Goal: Task Accomplishment & Management: Complete application form

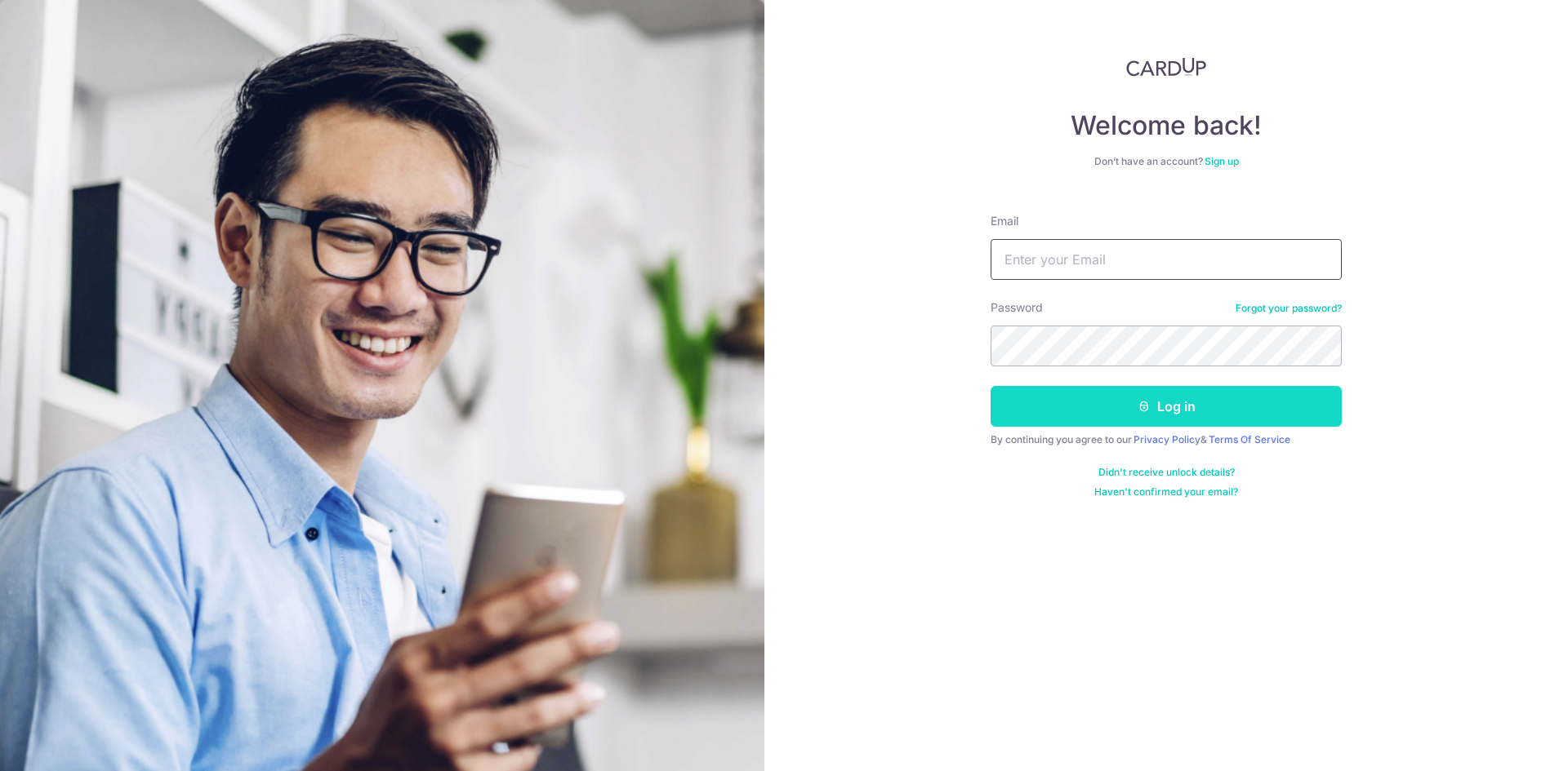
type input "[EMAIL_ADDRESS][DOMAIN_NAME]"
click at [1164, 403] on button "Log in" at bounding box center [1166, 406] width 351 height 40
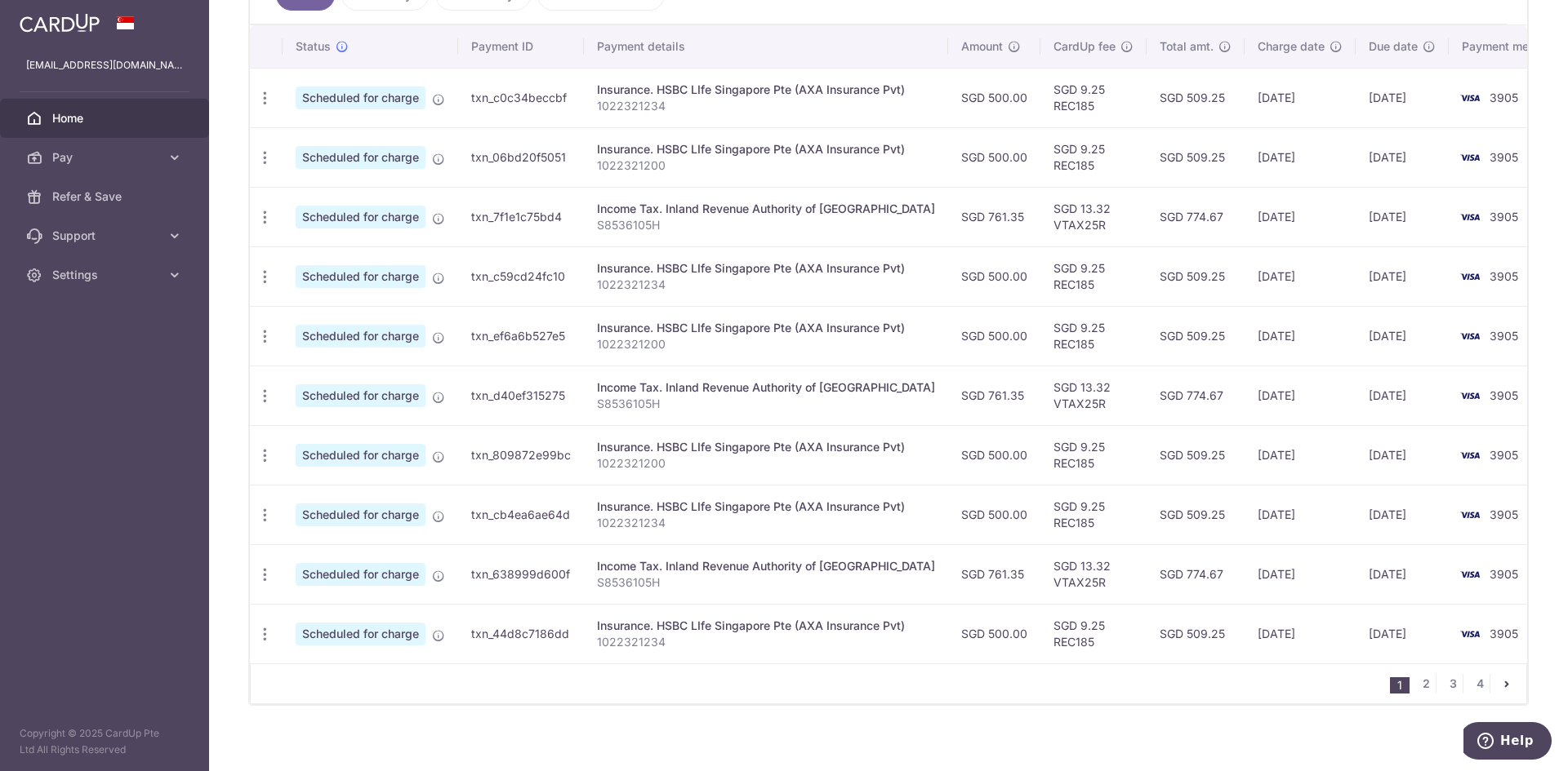
scroll to position [482, 0]
click at [1474, 685] on link "4" at bounding box center [1480, 681] width 20 height 20
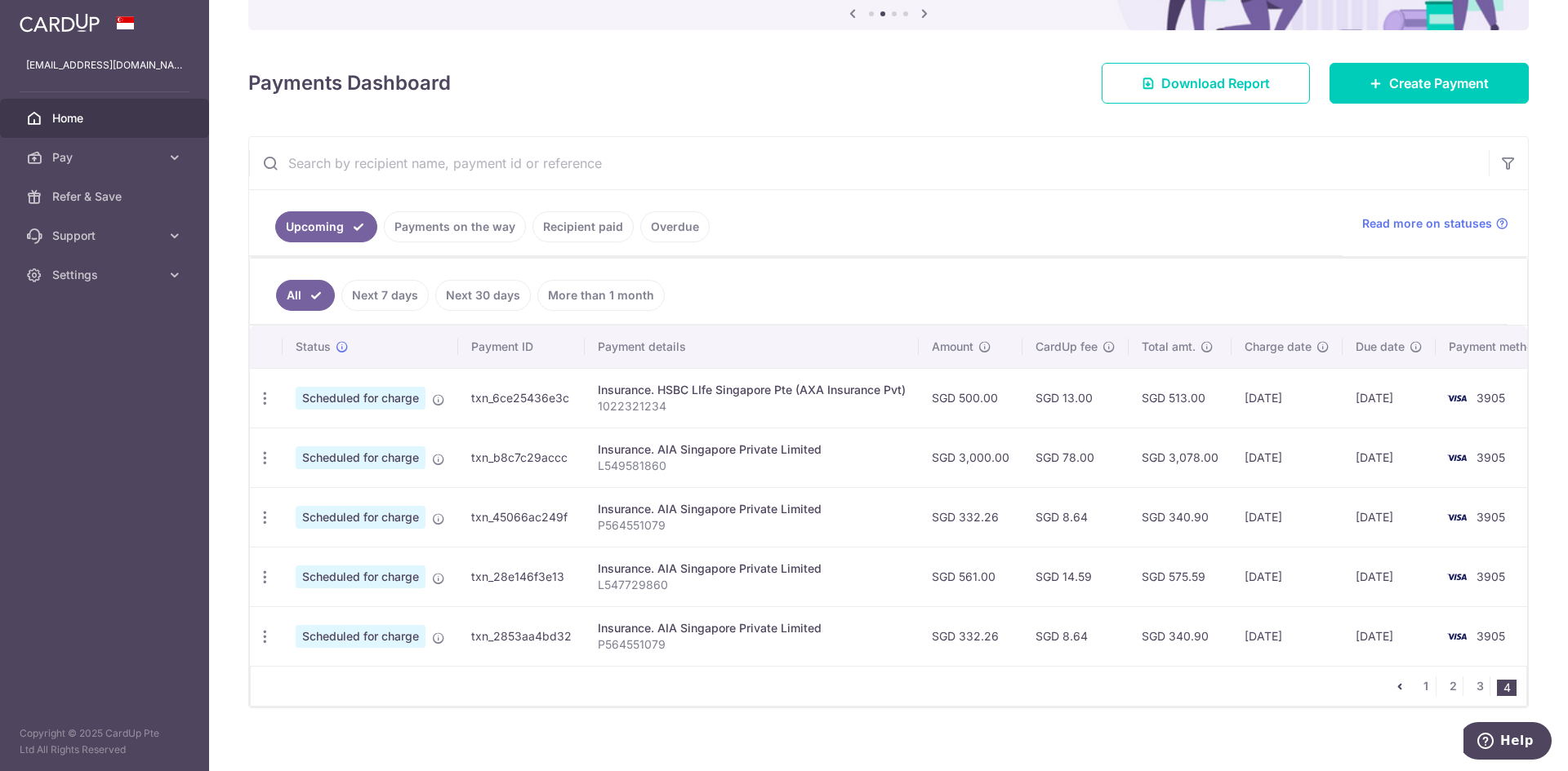
scroll to position [201, 0]
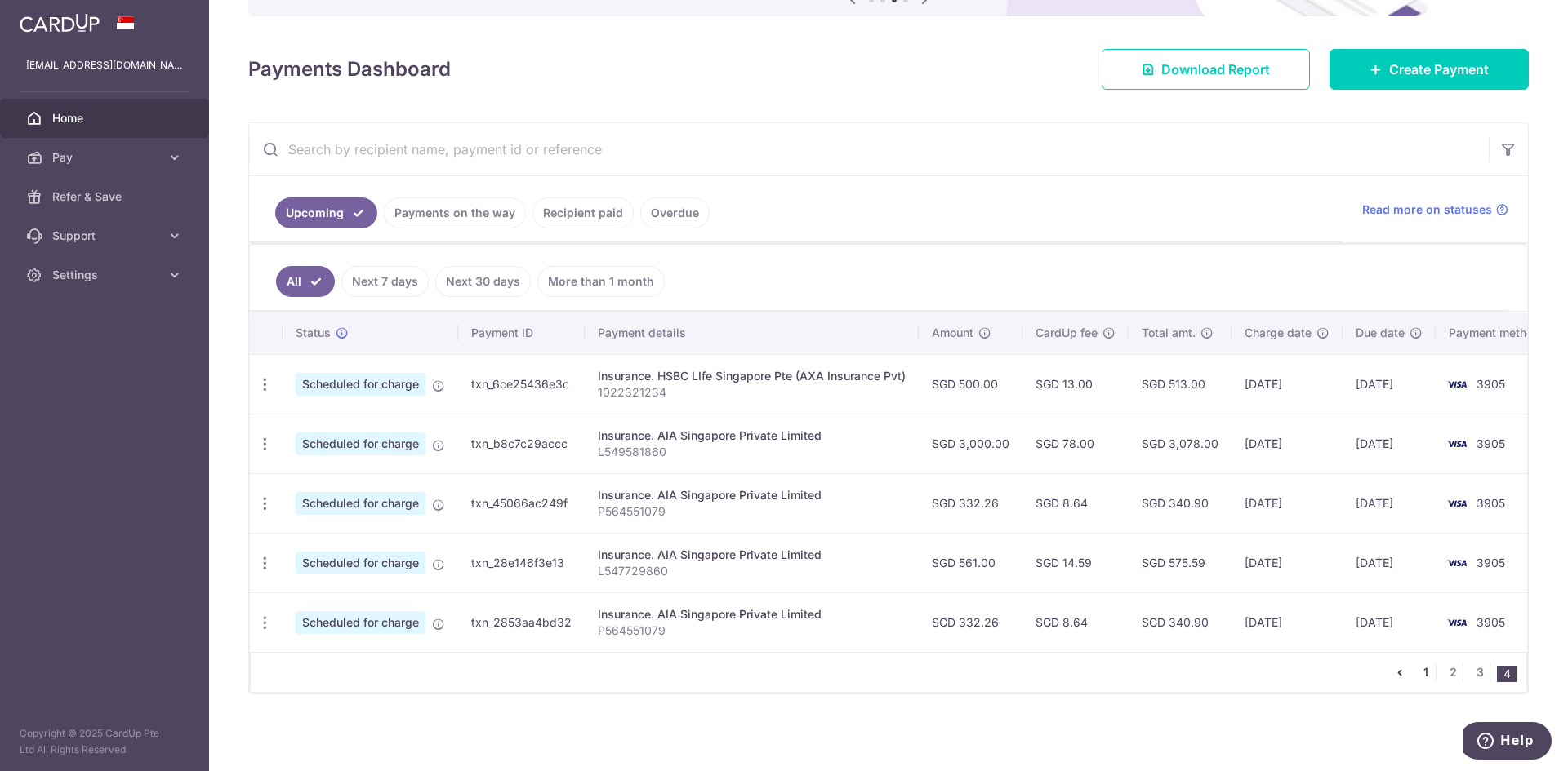
click at [1419, 671] on link "1" at bounding box center [1426, 672] width 20 height 20
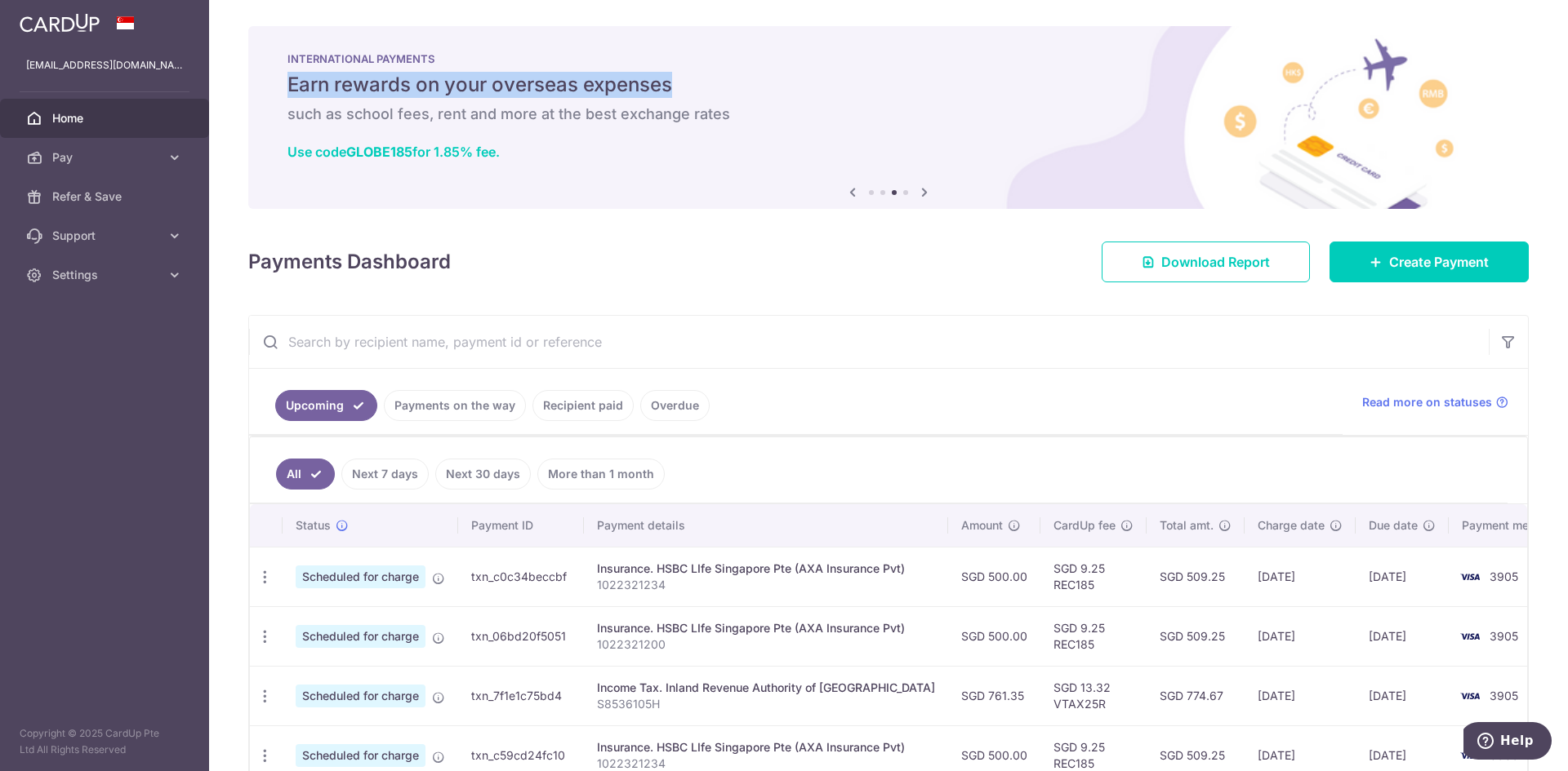
drag, startPoint x: 1556, startPoint y: 39, endPoint x: 1564, endPoint y: 74, distance: 35.9
click at [1564, 74] on div "× Pause Schedule Pause all future payments in this series Pause just this one p…" at bounding box center [888, 385] width 1359 height 771
click at [1522, 52] on div "× Pause Schedule Pause all future payments in this series Pause just this one p…" at bounding box center [888, 385] width 1359 height 771
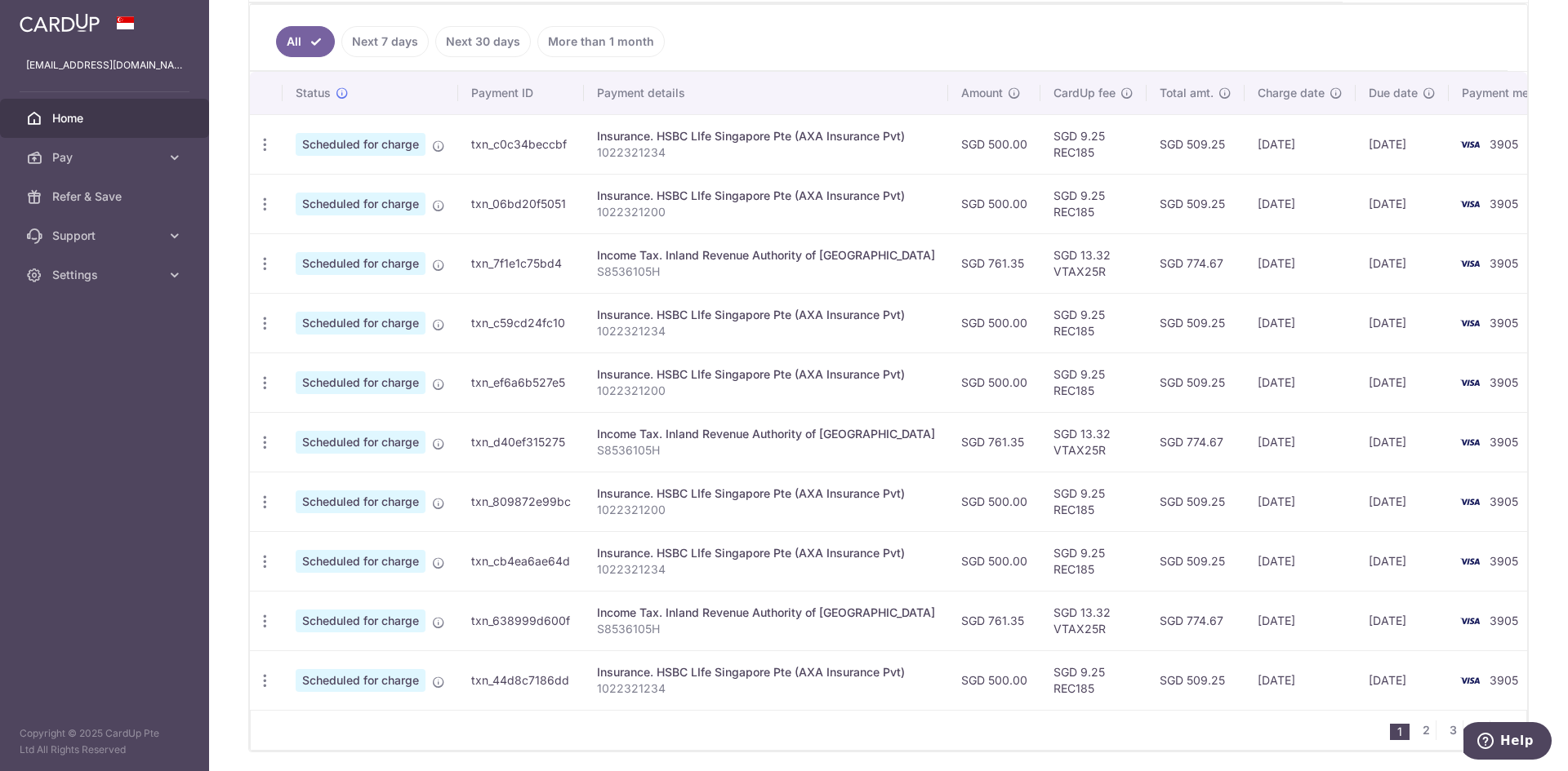
scroll to position [499, 0]
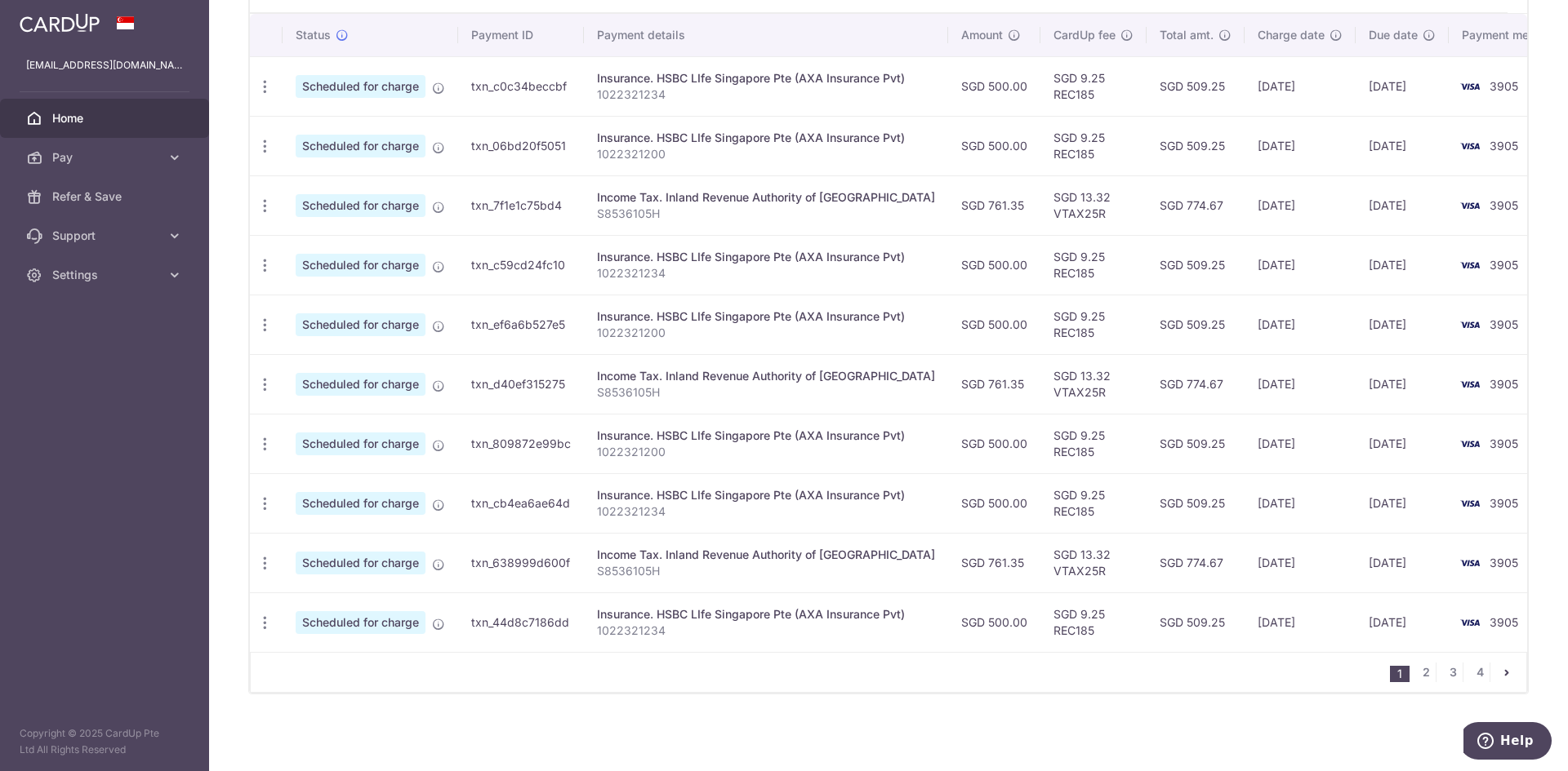
click at [1416, 682] on nav "1 2 3 4" at bounding box center [1458, 673] width 137 height 39
click at [1421, 671] on link "2" at bounding box center [1426, 672] width 20 height 20
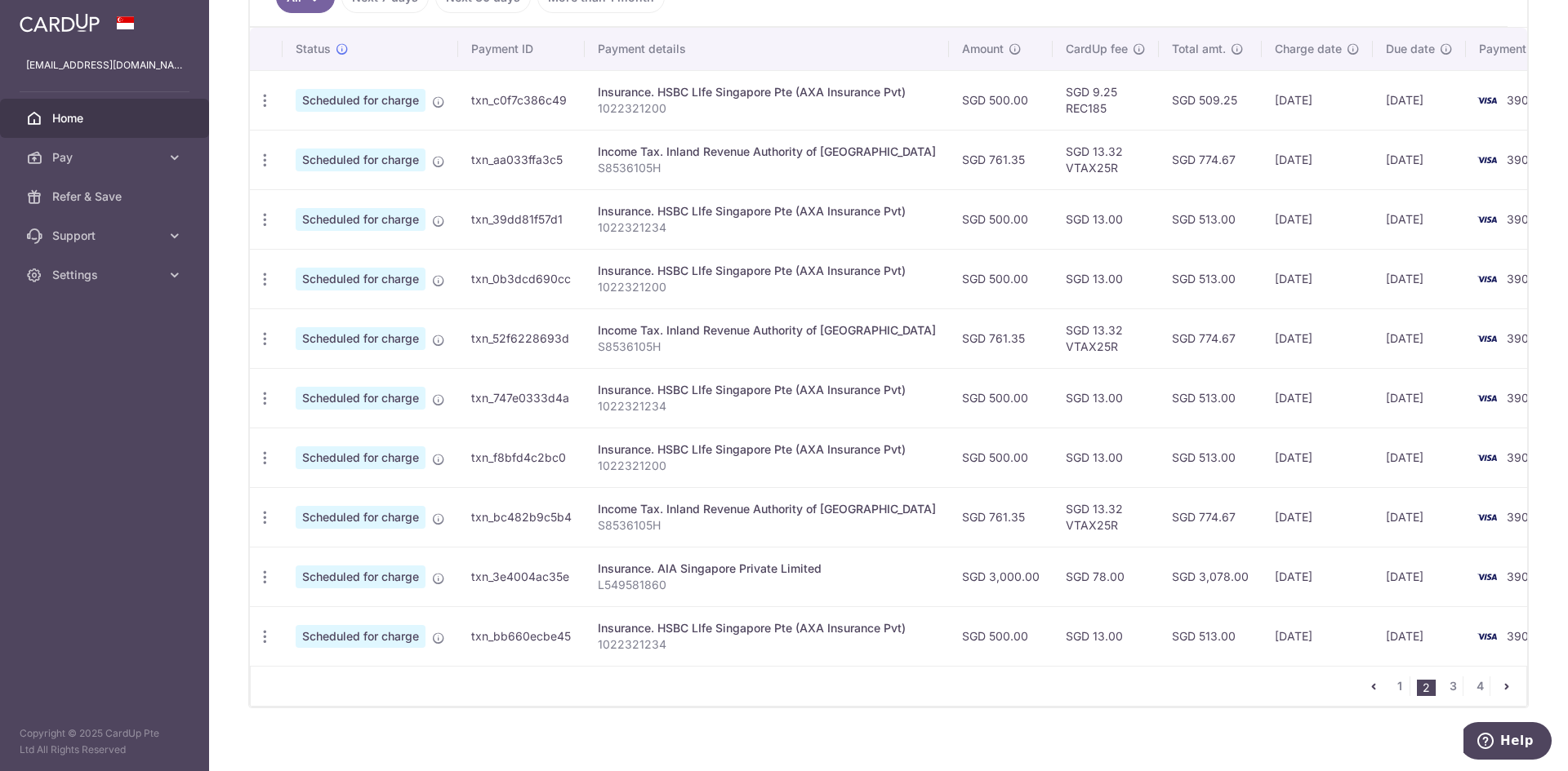
scroll to position [482, 0]
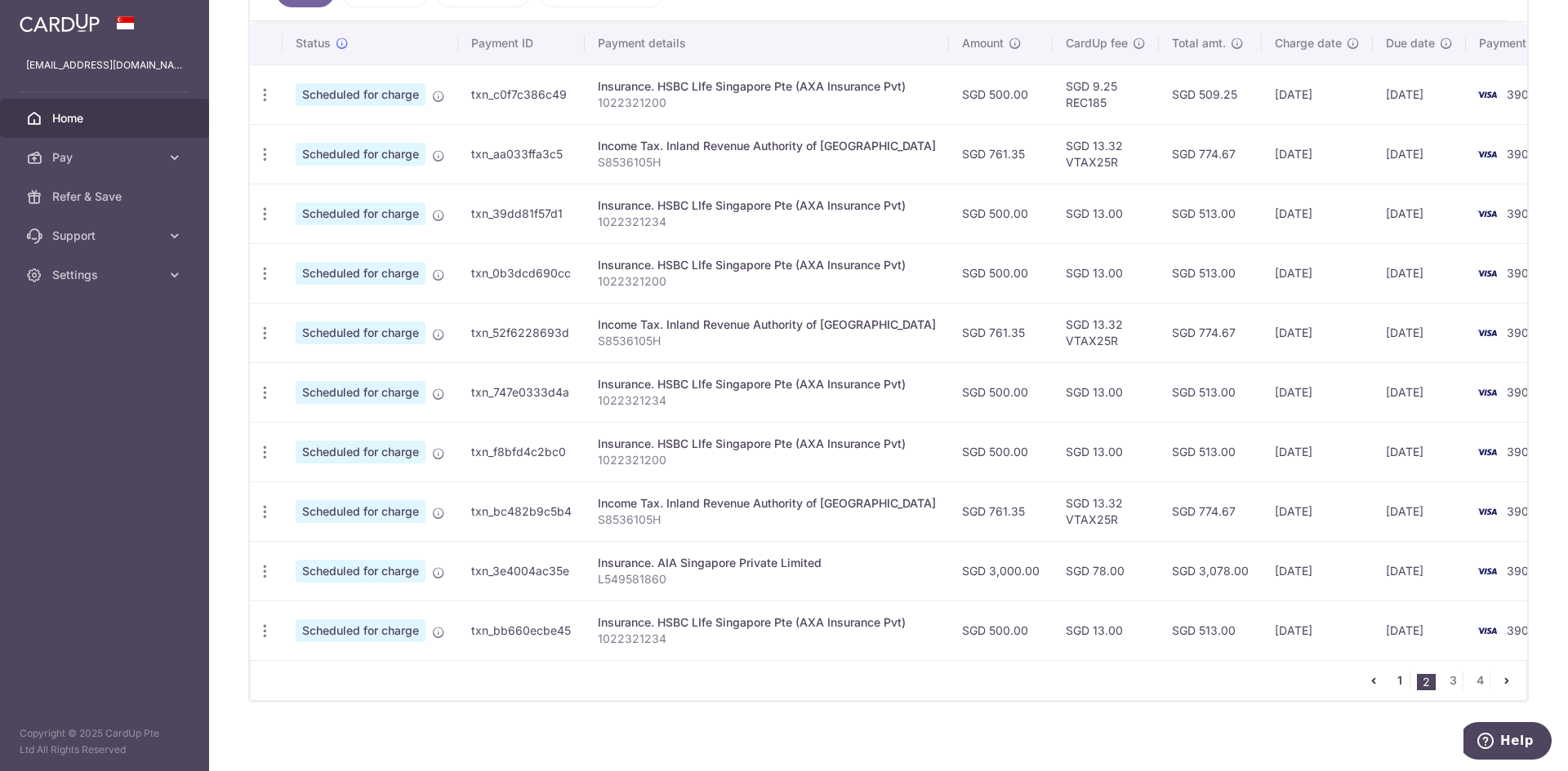
click at [1393, 690] on link "1" at bounding box center [1400, 681] width 20 height 20
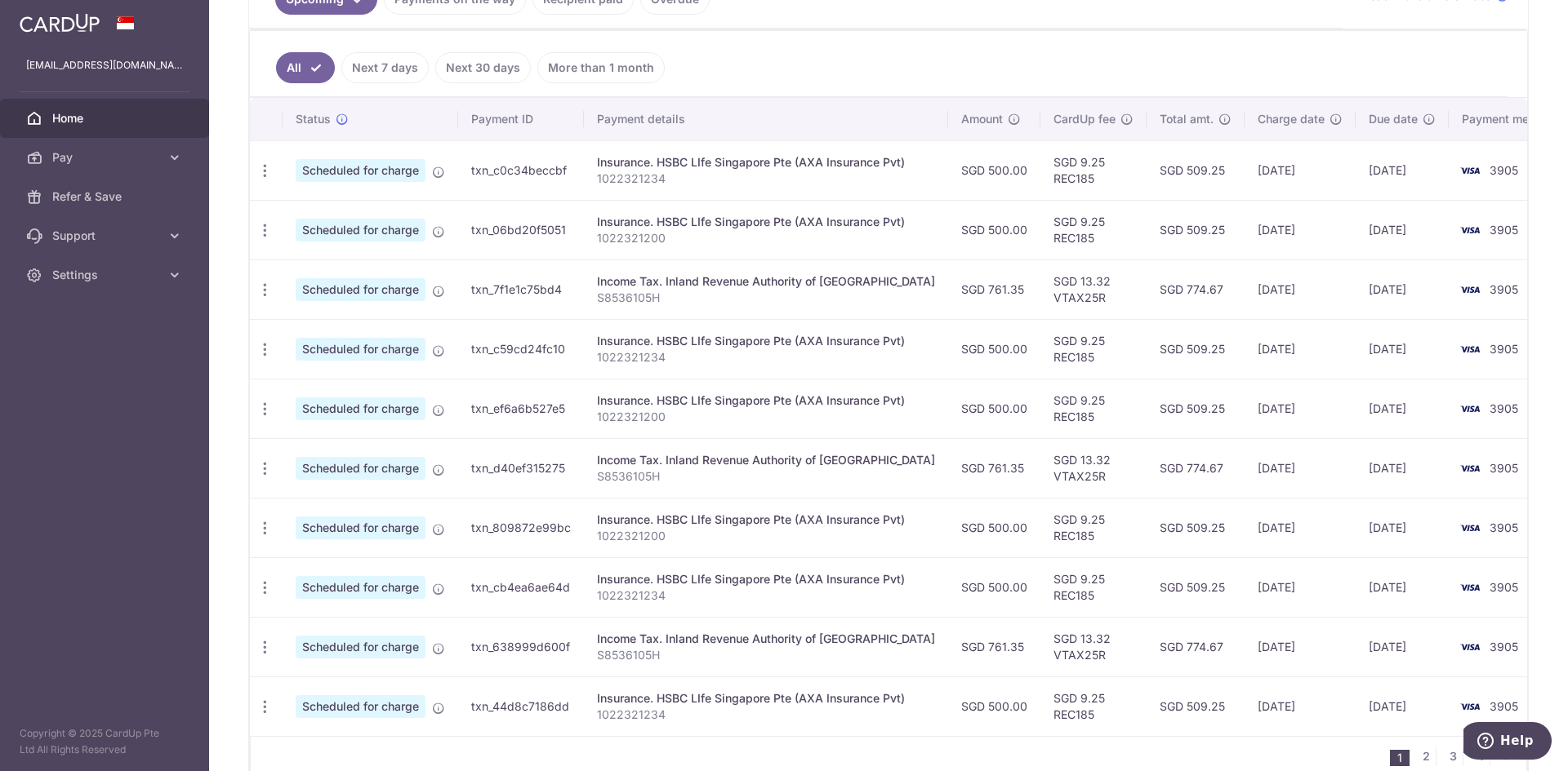
scroll to position [499, 0]
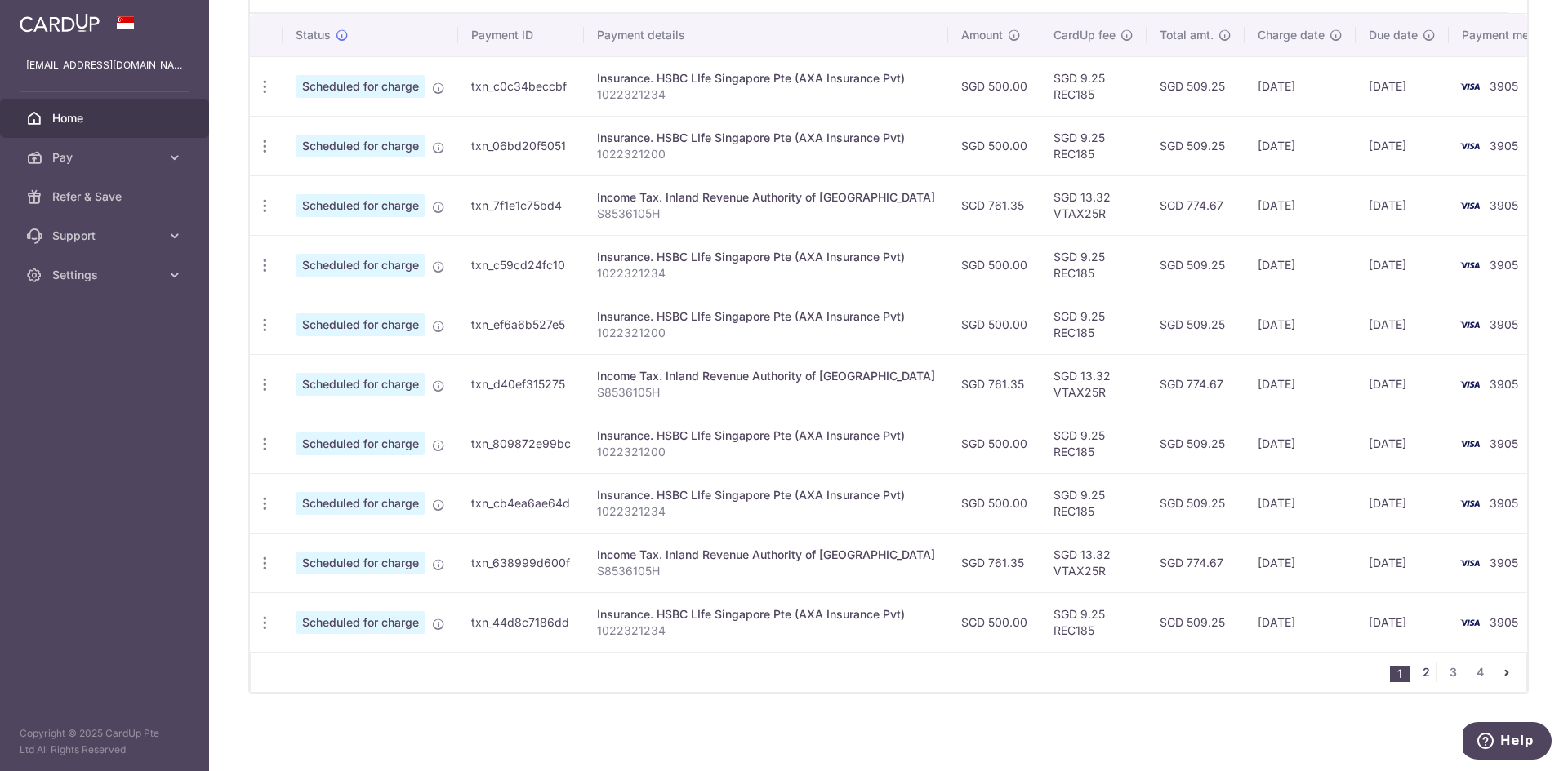
click at [1421, 676] on link "2" at bounding box center [1426, 672] width 20 height 20
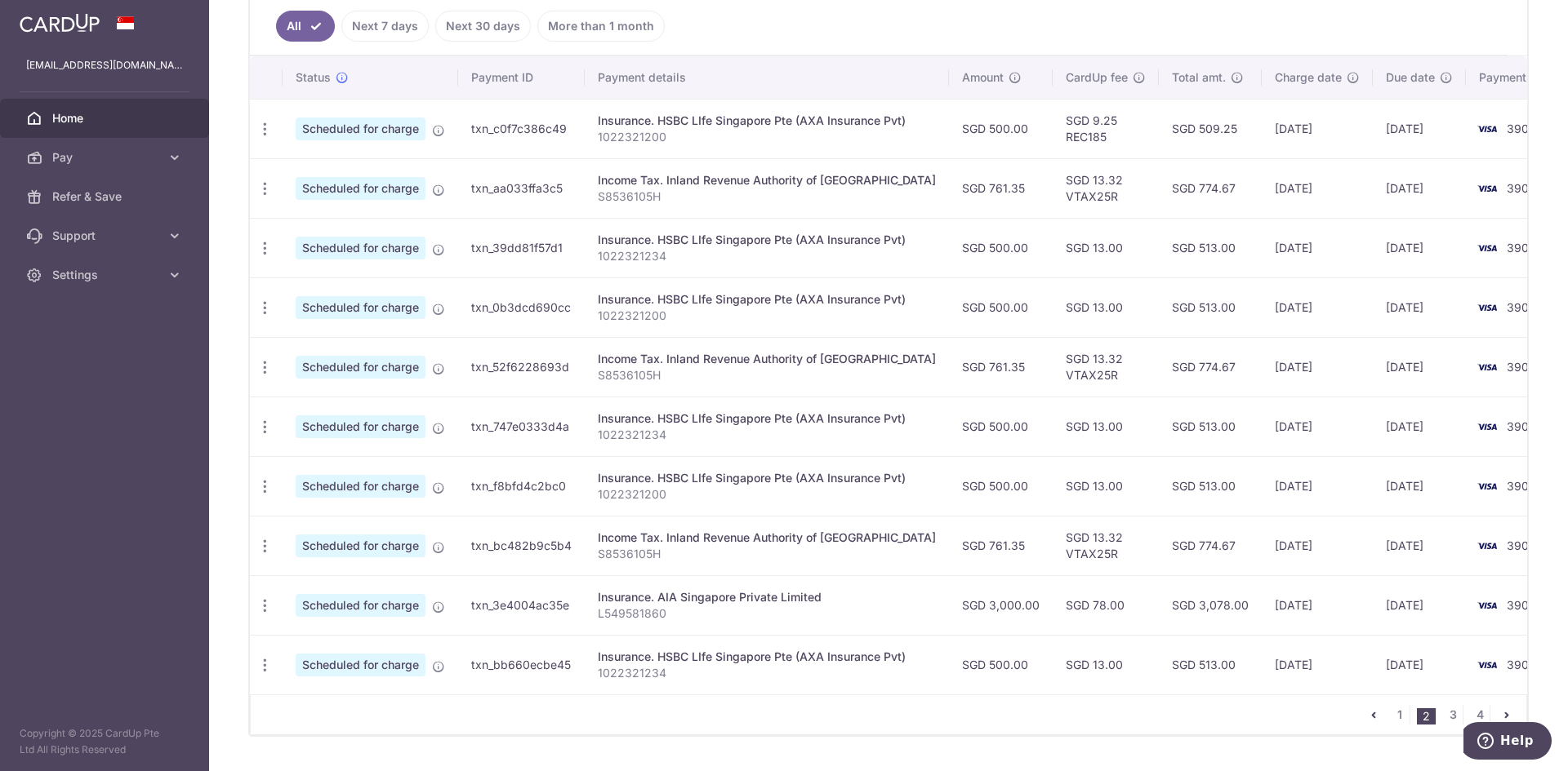
scroll to position [453, 0]
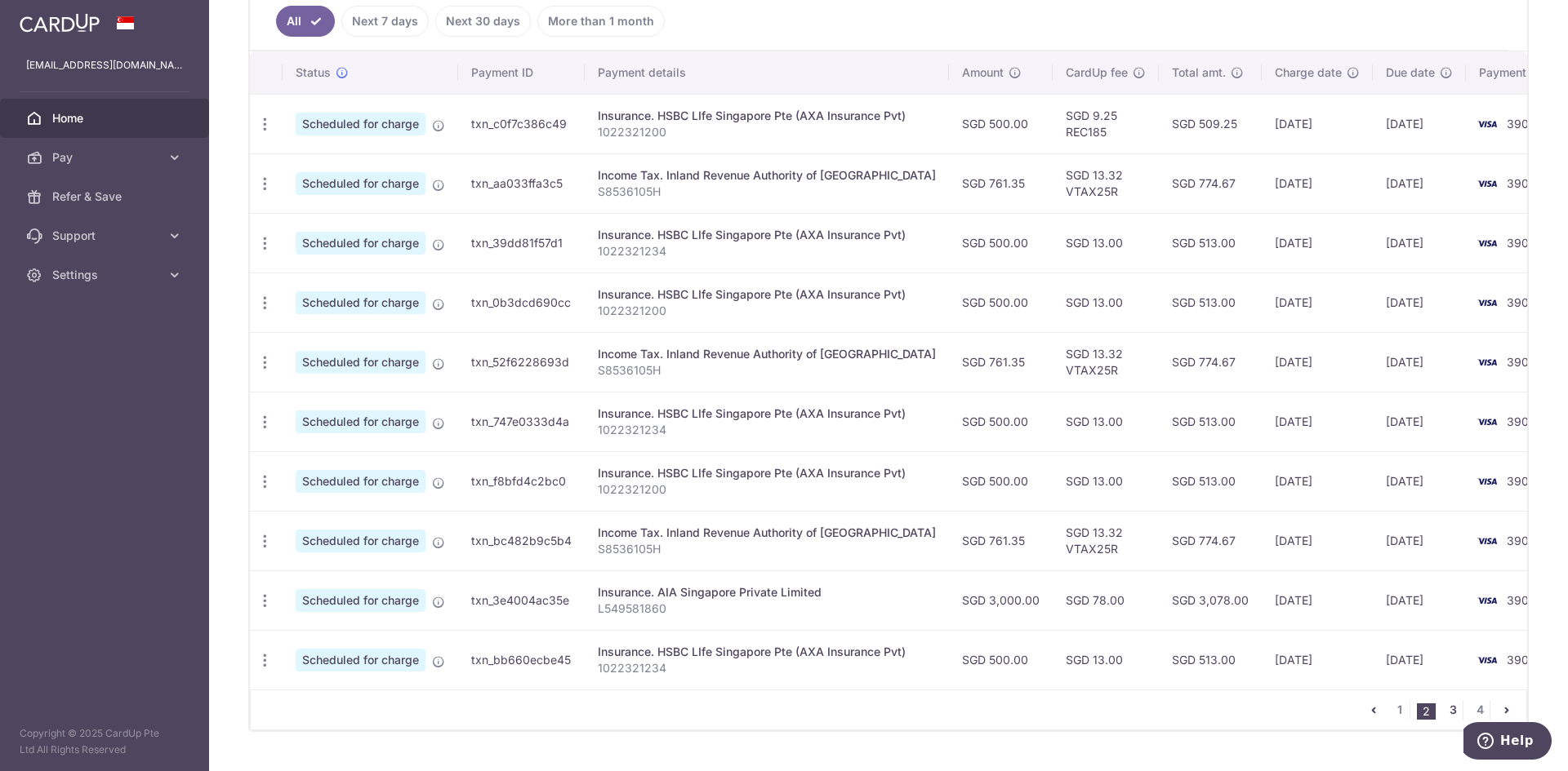
click at [1443, 720] on link "3" at bounding box center [1453, 710] width 20 height 20
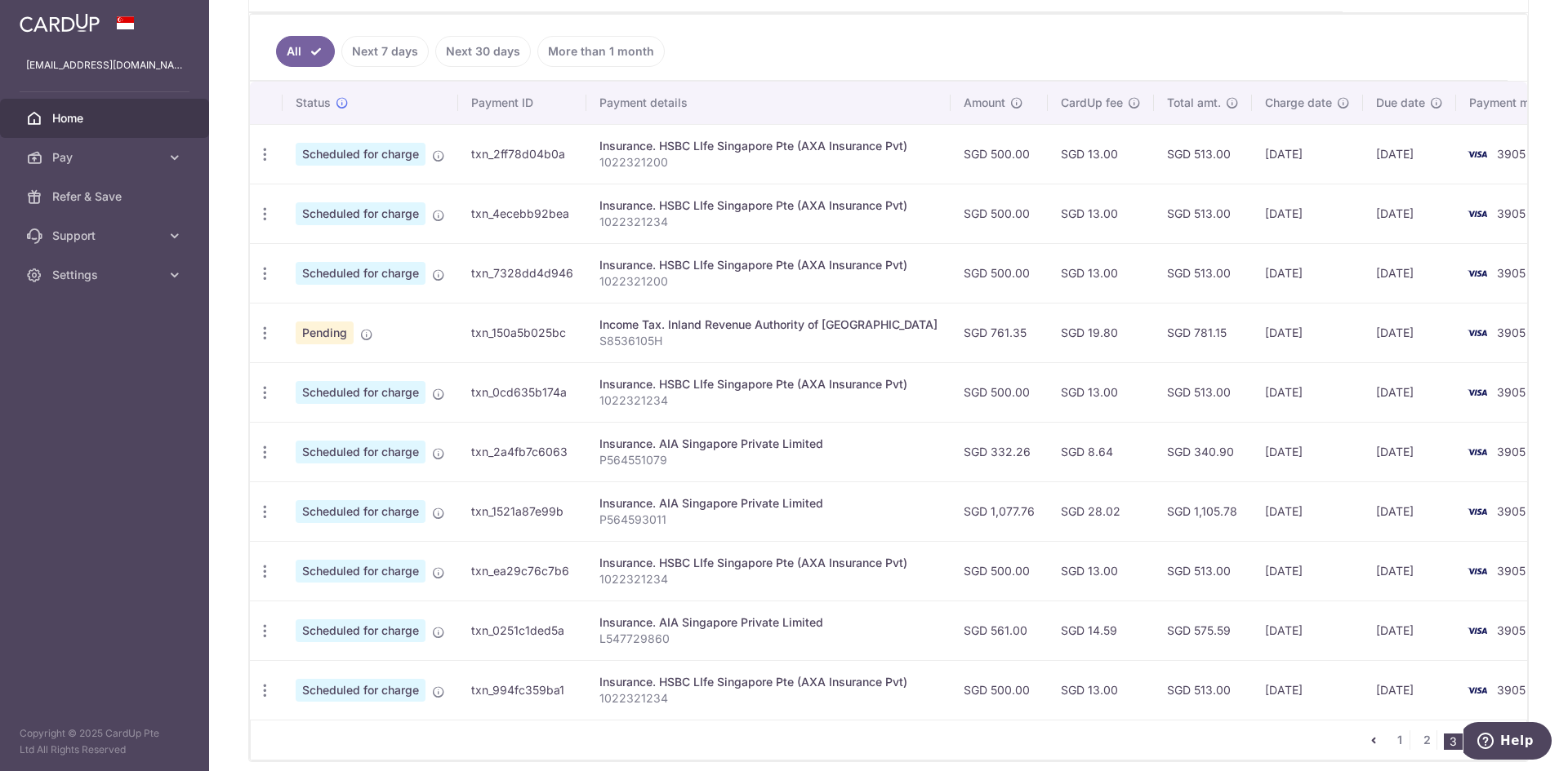
scroll to position [467, 0]
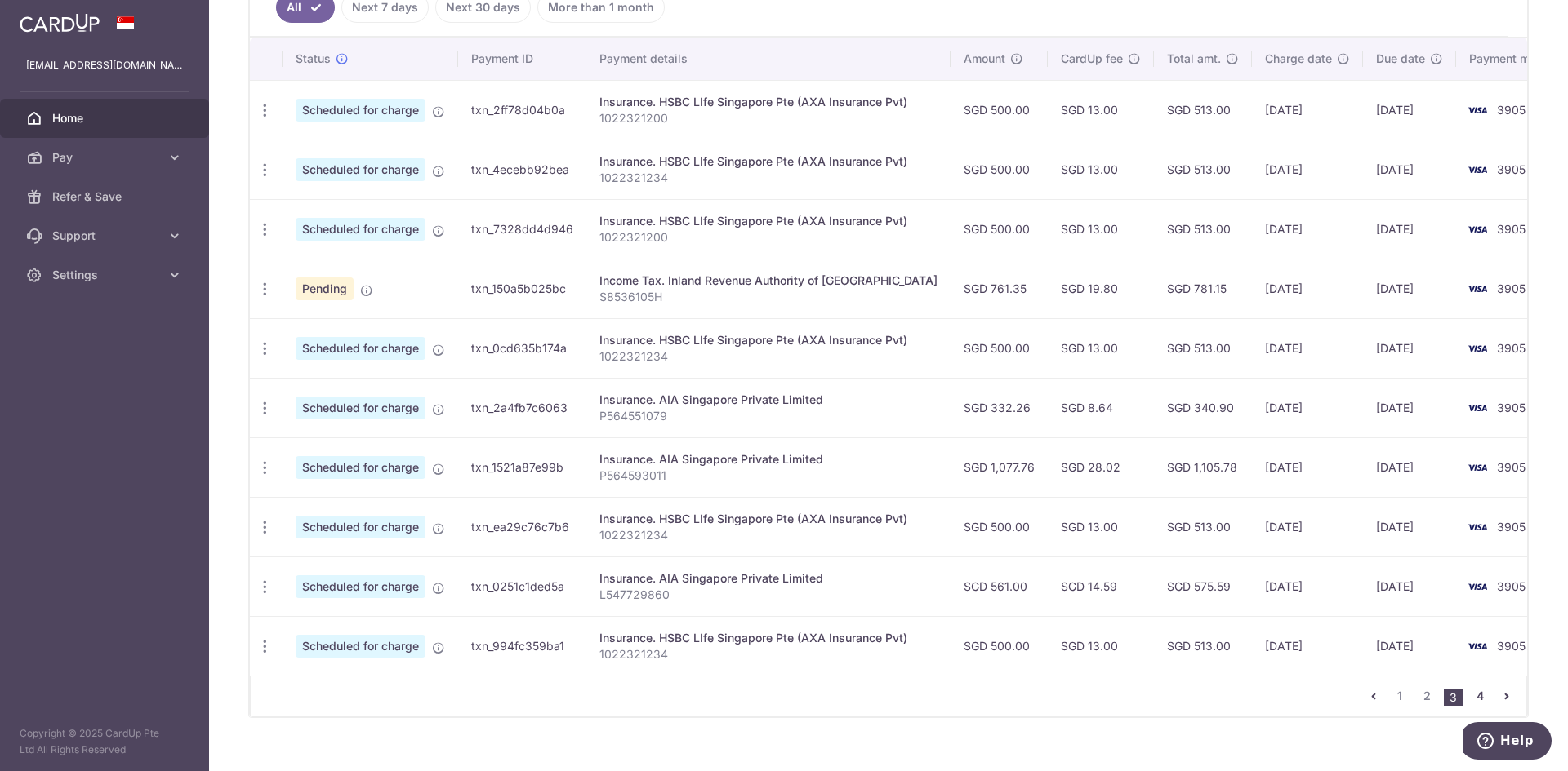
click at [1475, 702] on link "4" at bounding box center [1480, 697] width 20 height 20
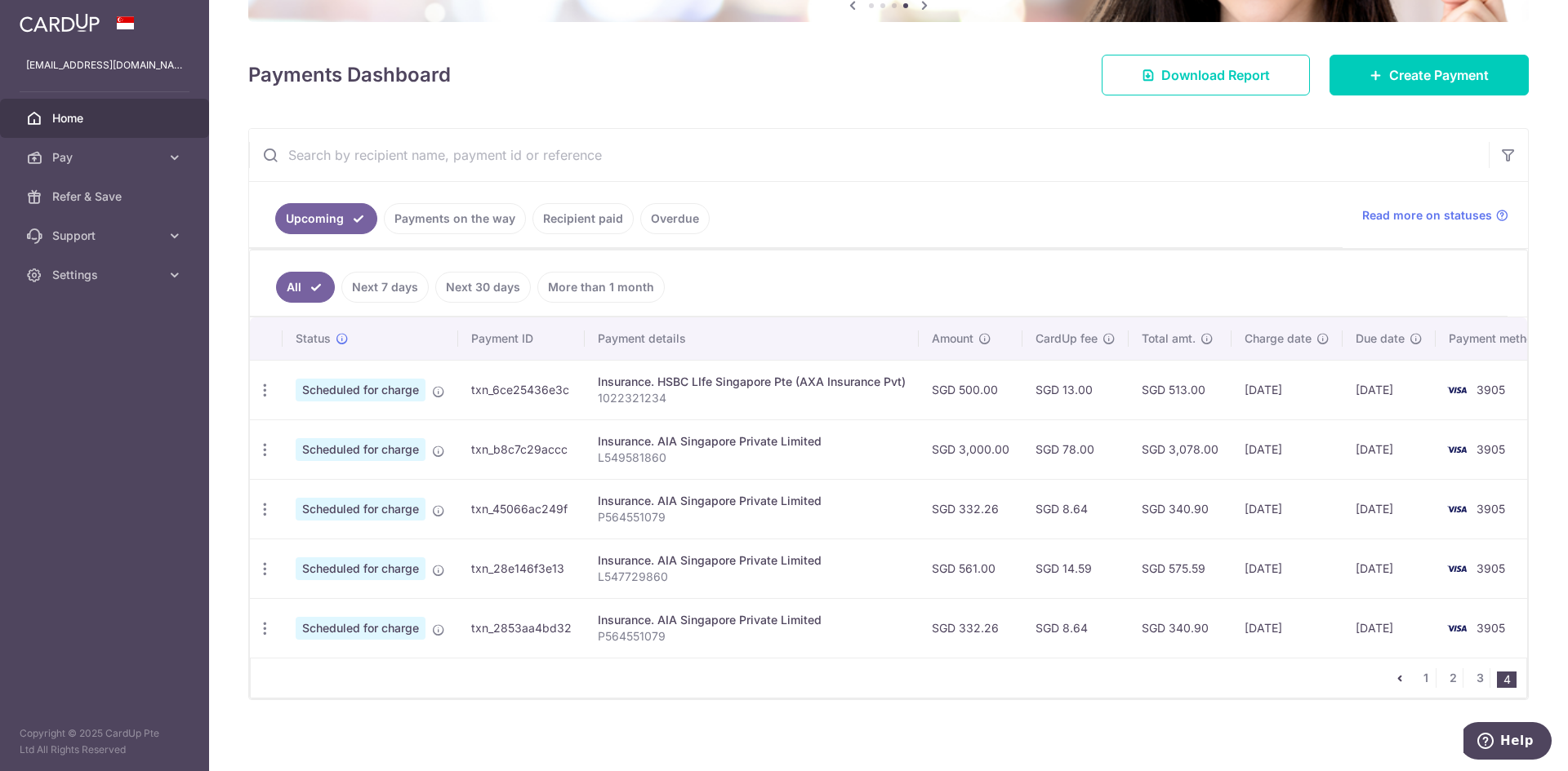
scroll to position [201, 0]
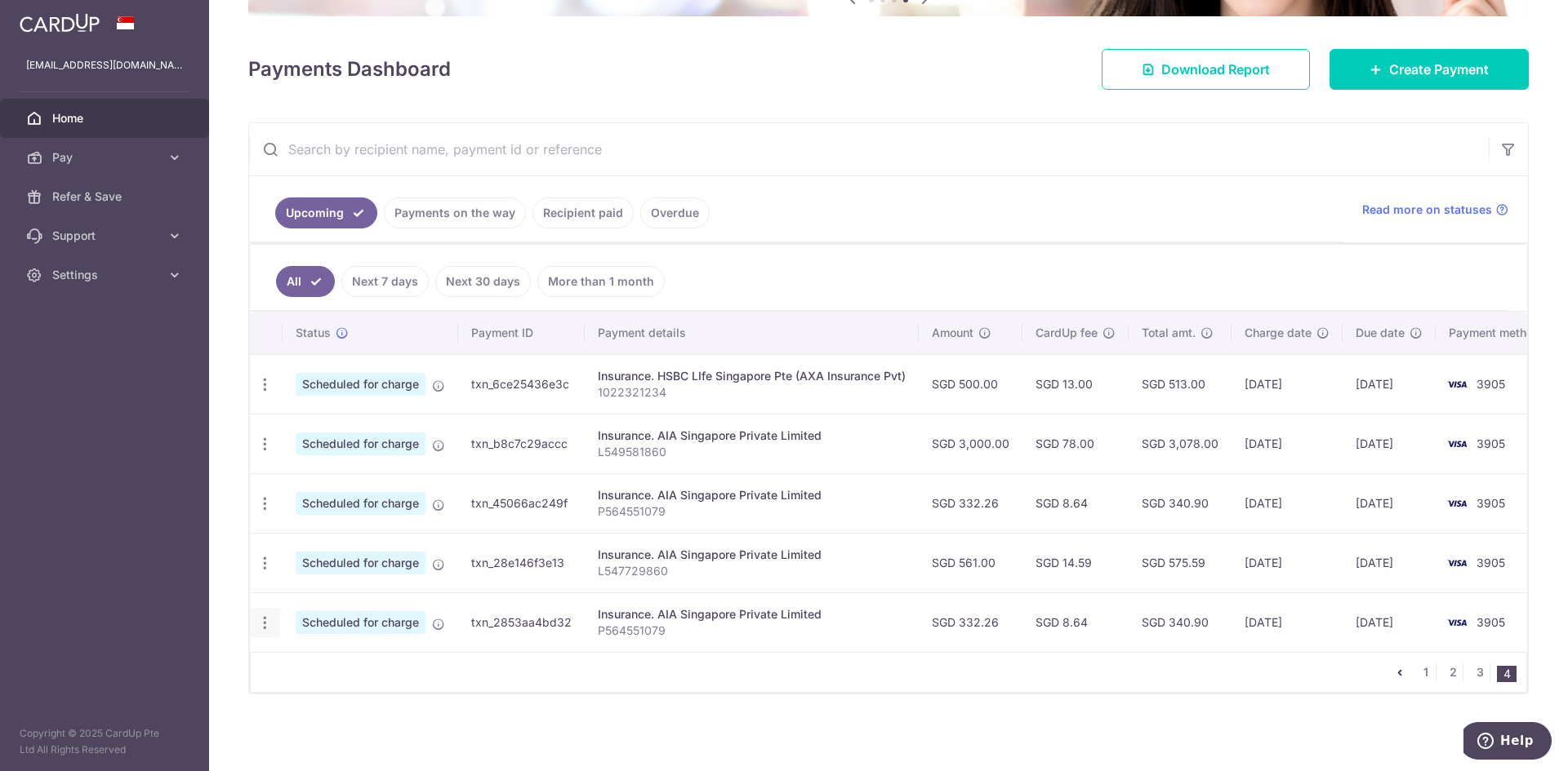
click at [268, 615] on icon "button" at bounding box center [265, 623] width 17 height 17
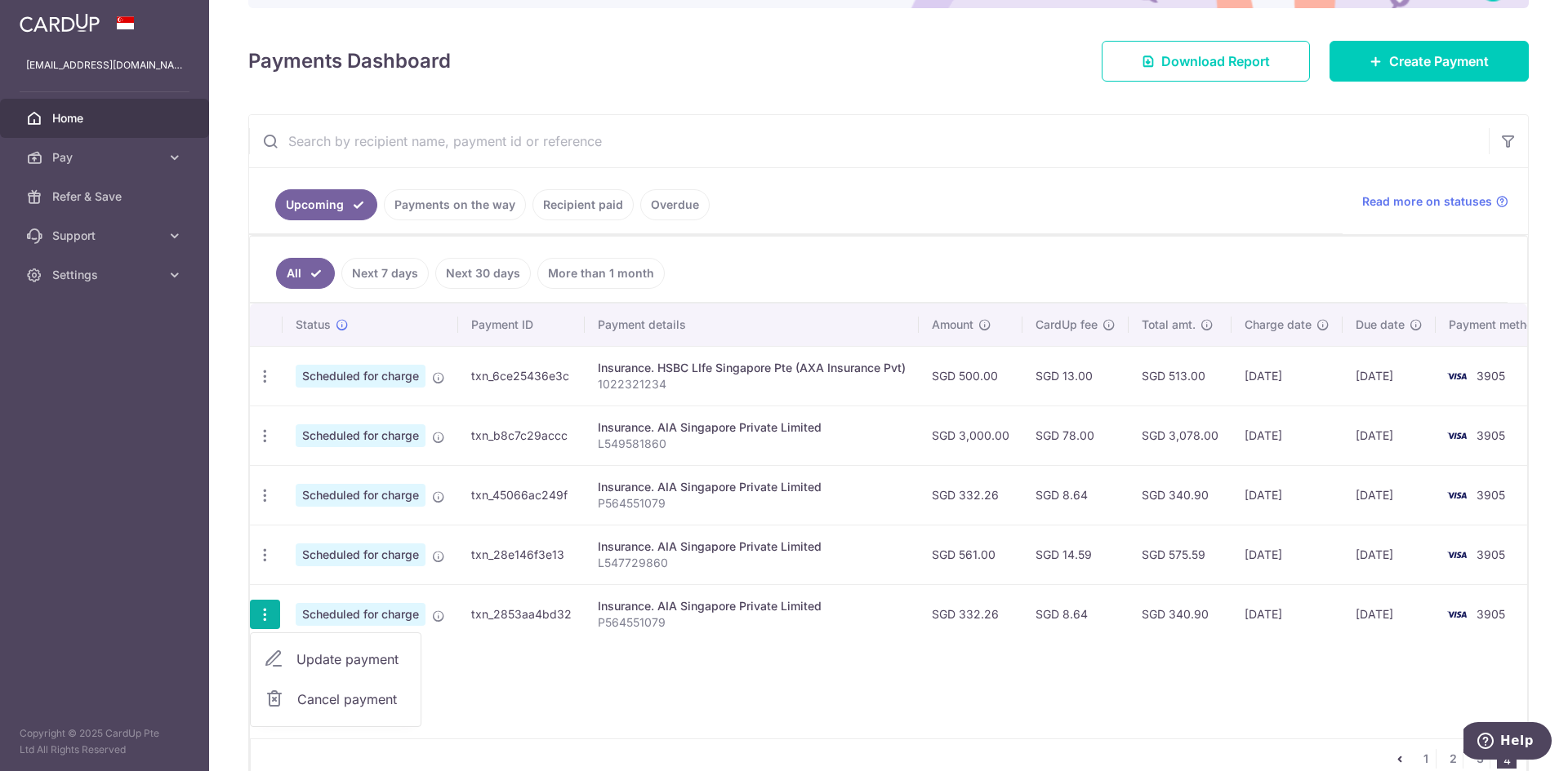
click at [910, 660] on div "Status Payment ID Payment details Amount CardUp fee Total amt. Charge date Due …" at bounding box center [888, 521] width 1277 height 435
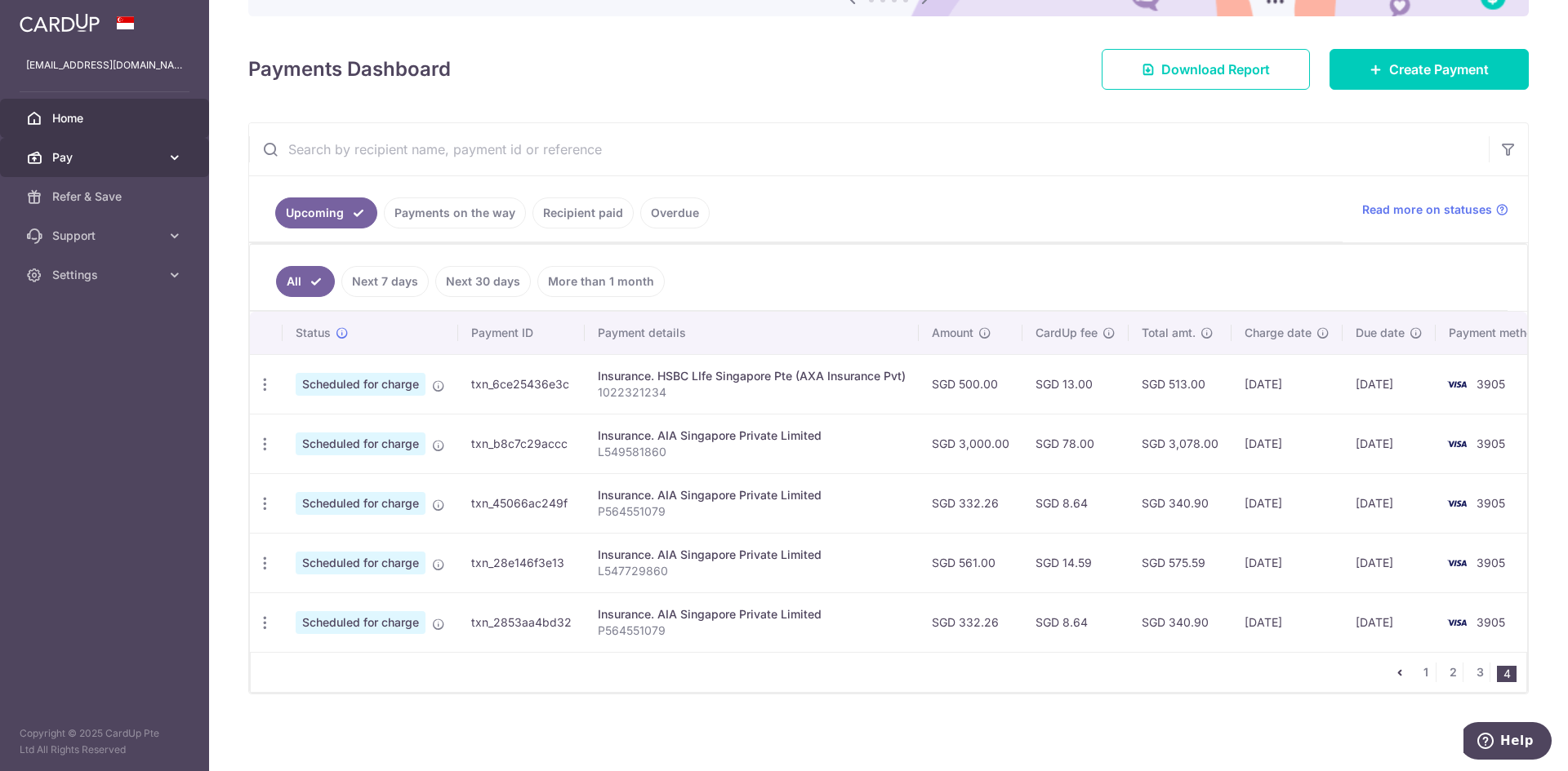
click at [157, 155] on span "Pay" at bounding box center [106, 157] width 108 height 16
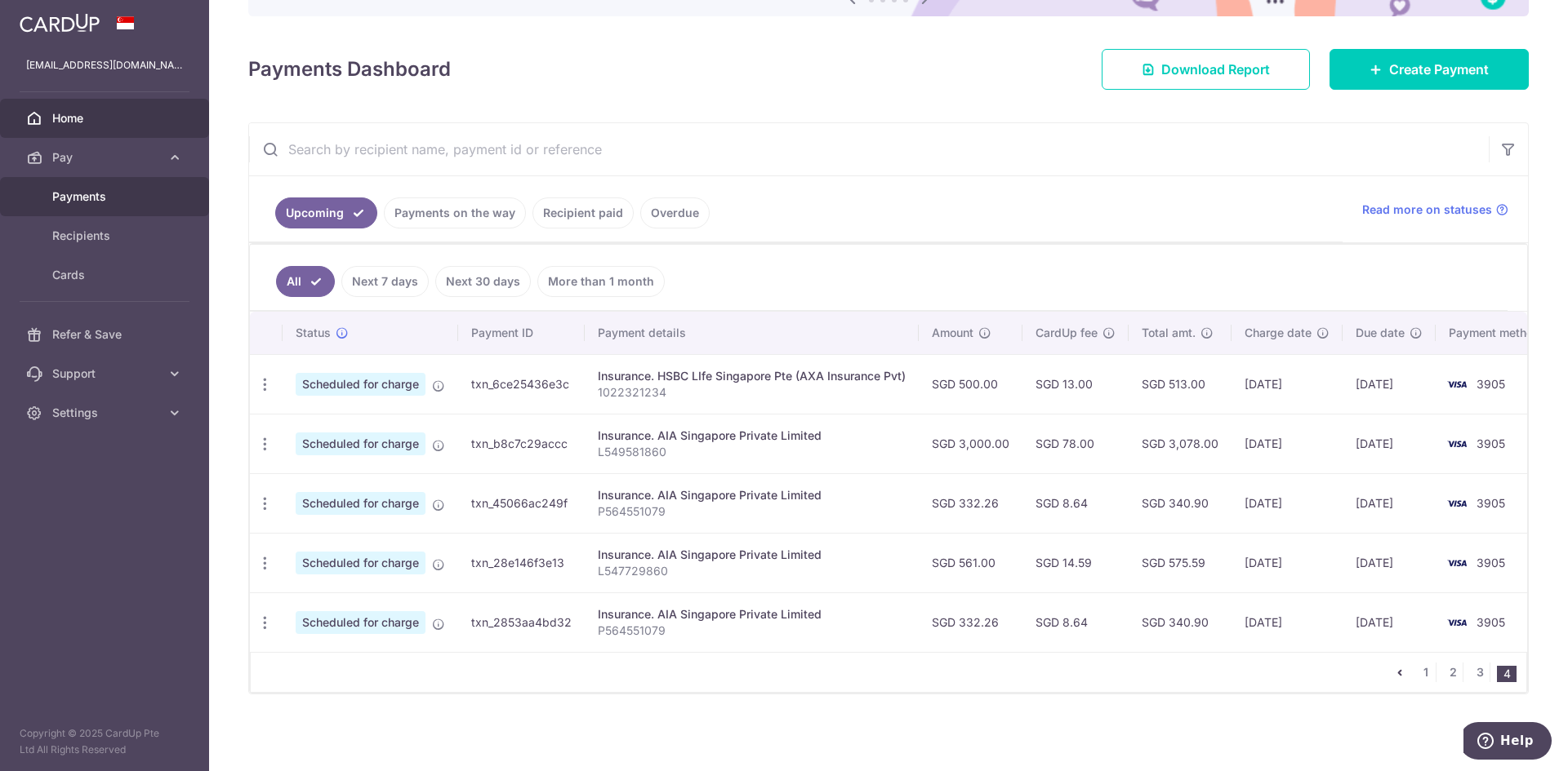
click at [152, 195] on span "Payments" at bounding box center [106, 197] width 108 height 16
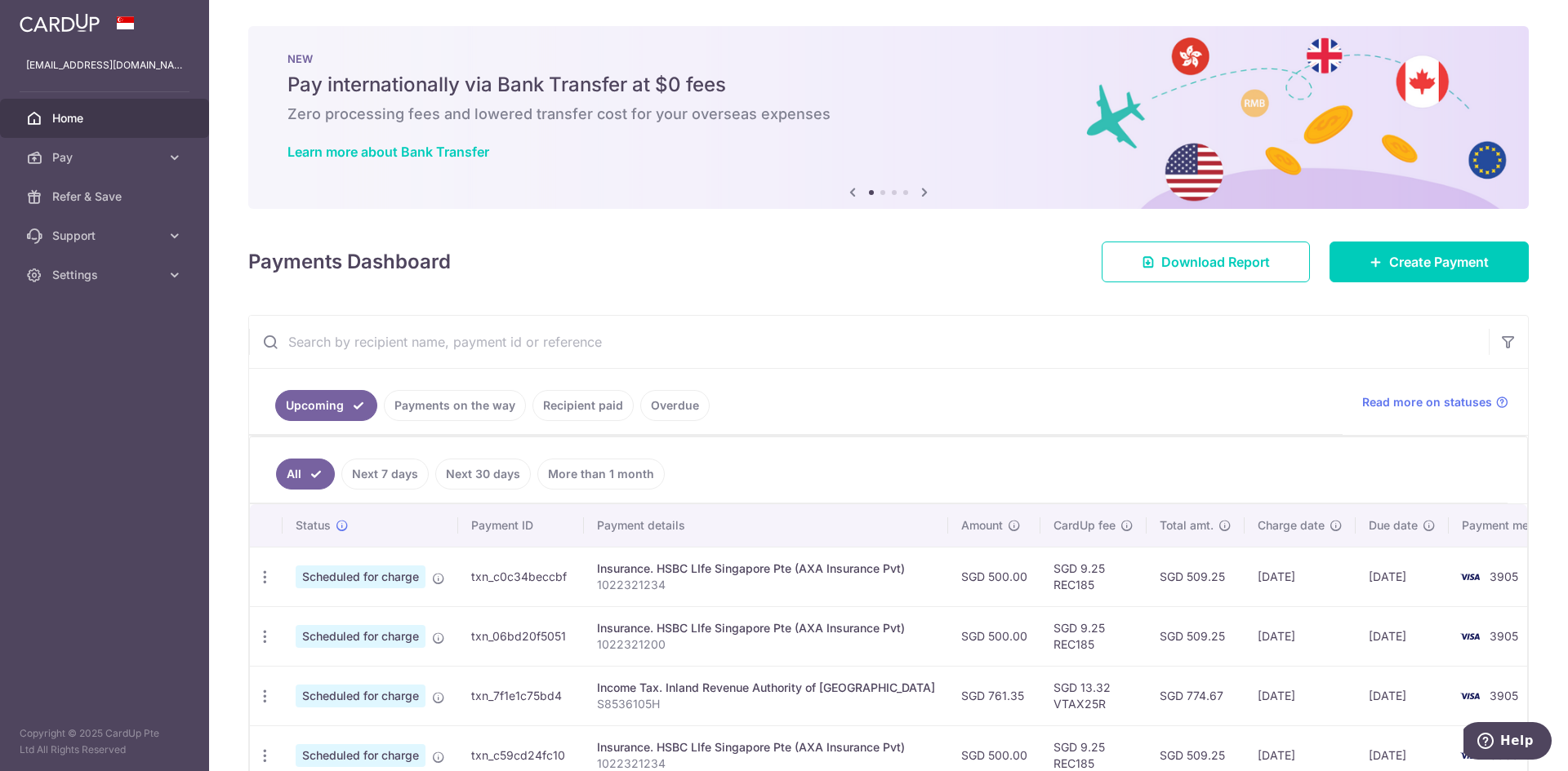
click at [490, 410] on link "Payments on the way" at bounding box center [454, 406] width 142 height 31
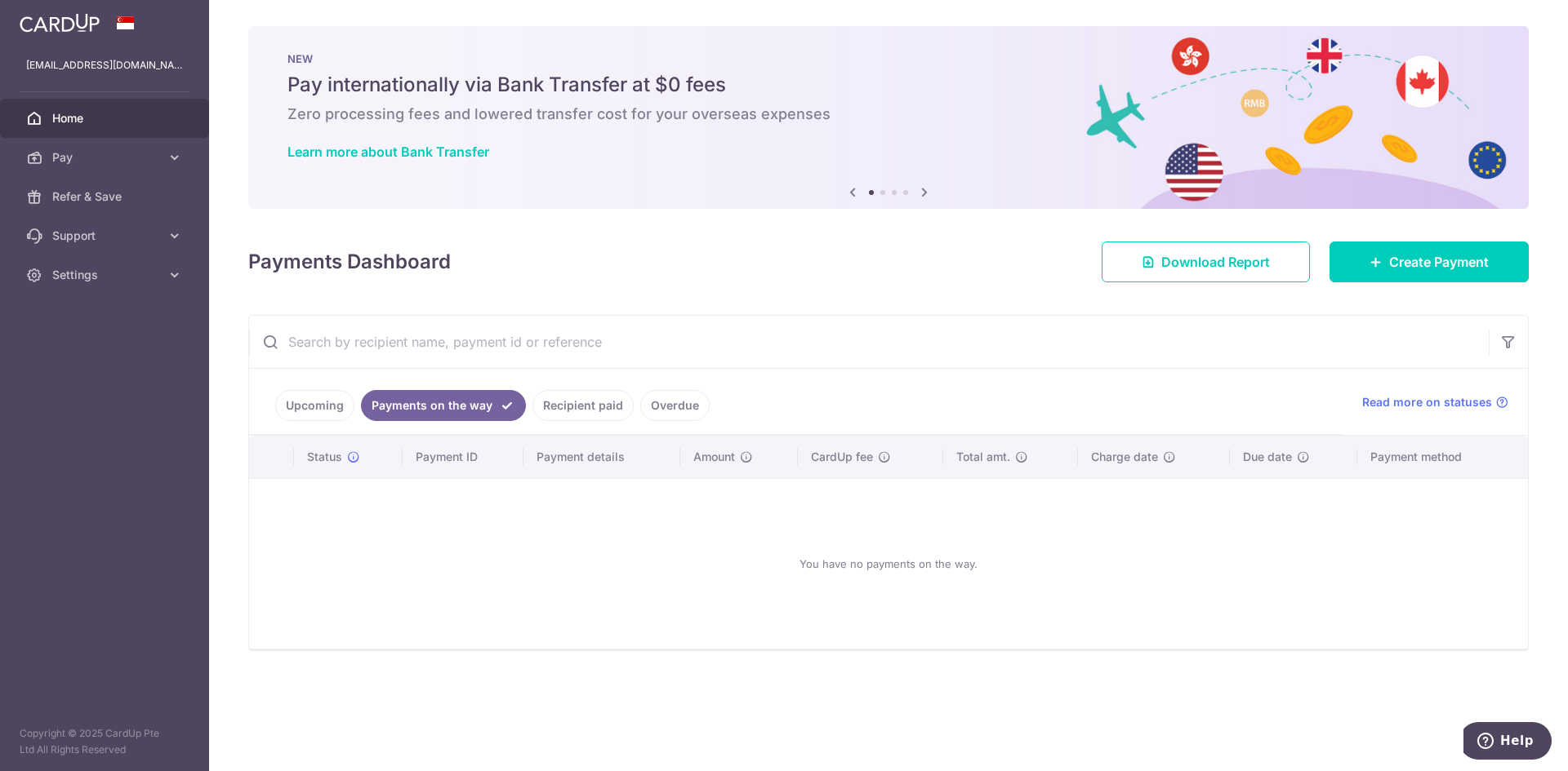
click at [574, 407] on link "Recipient paid" at bounding box center [583, 406] width 101 height 31
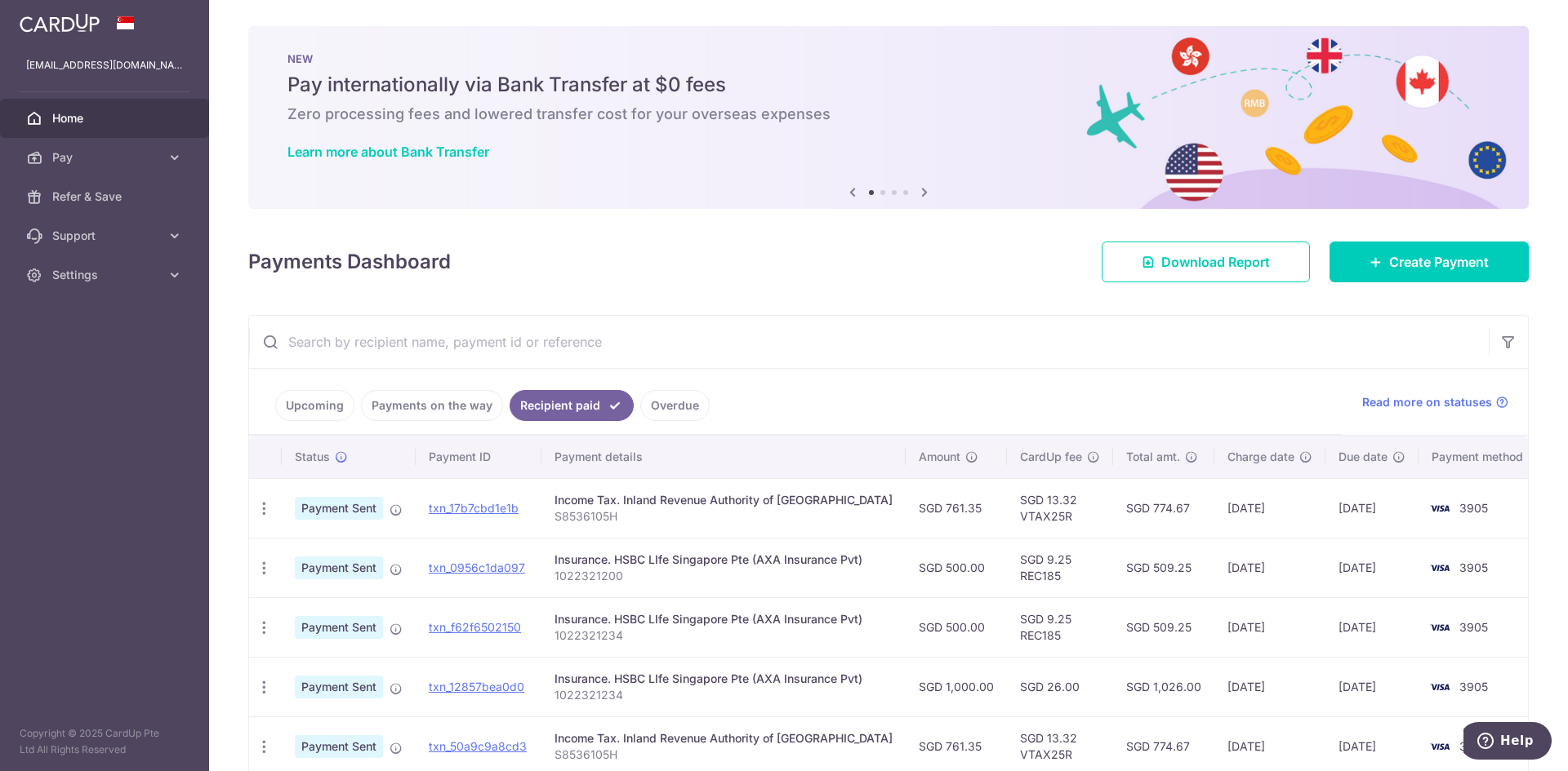
click at [652, 409] on link "Overdue" at bounding box center [674, 406] width 69 height 31
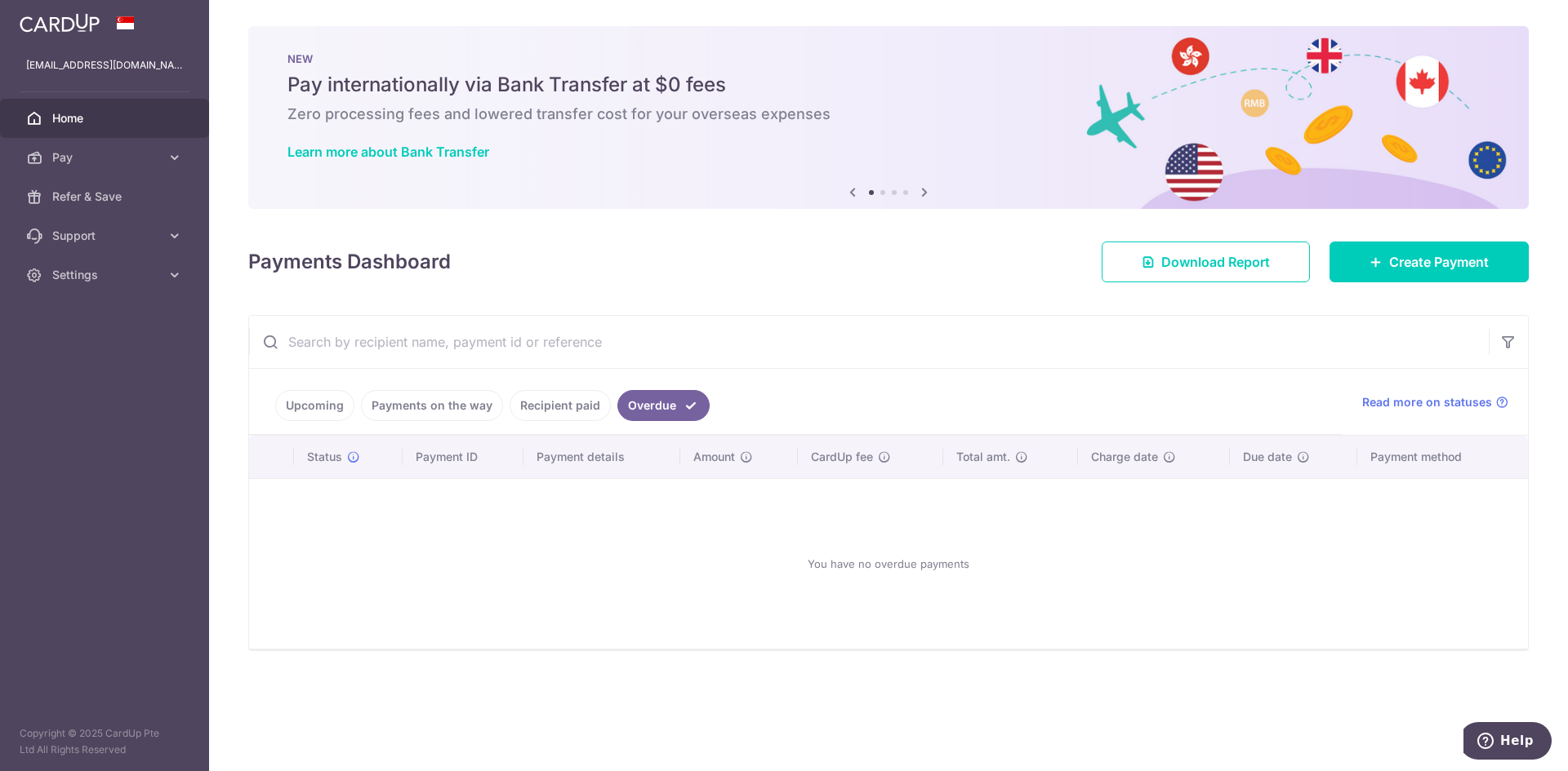
click at [436, 407] on link "Payments on the way" at bounding box center [432, 406] width 142 height 31
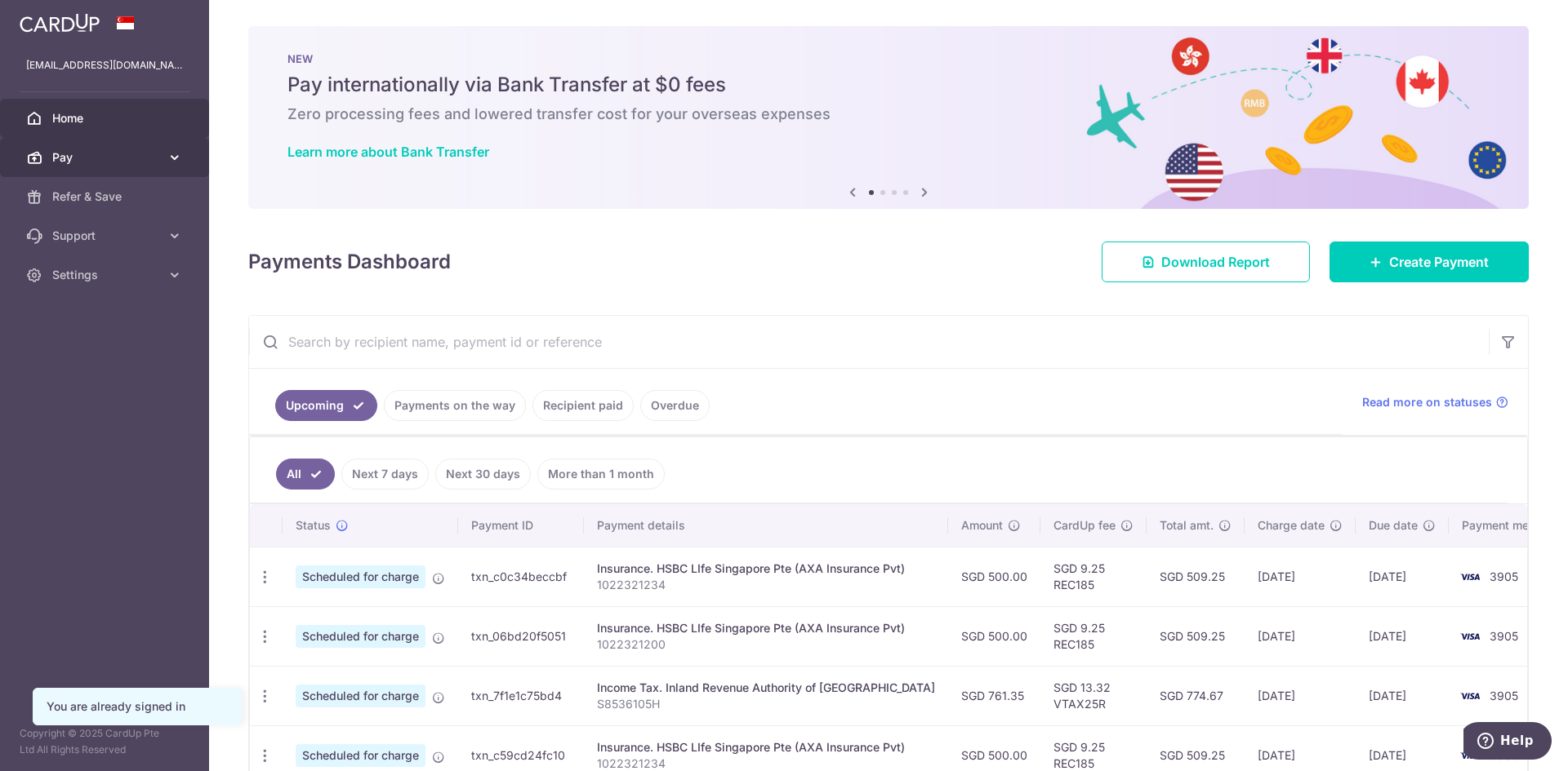
click at [122, 163] on span "Pay" at bounding box center [106, 157] width 108 height 16
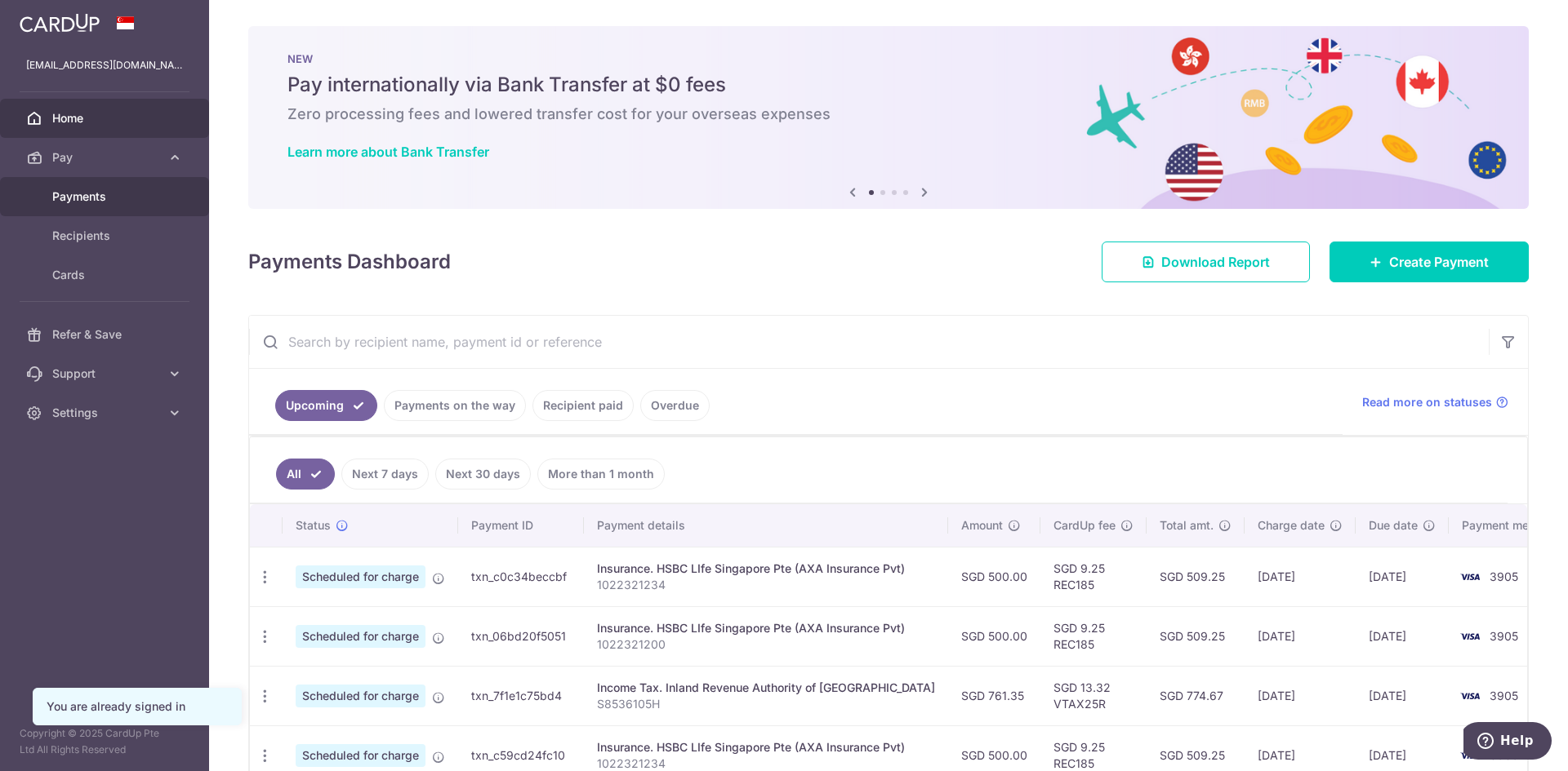
click at [107, 199] on span "Payments" at bounding box center [106, 197] width 108 height 16
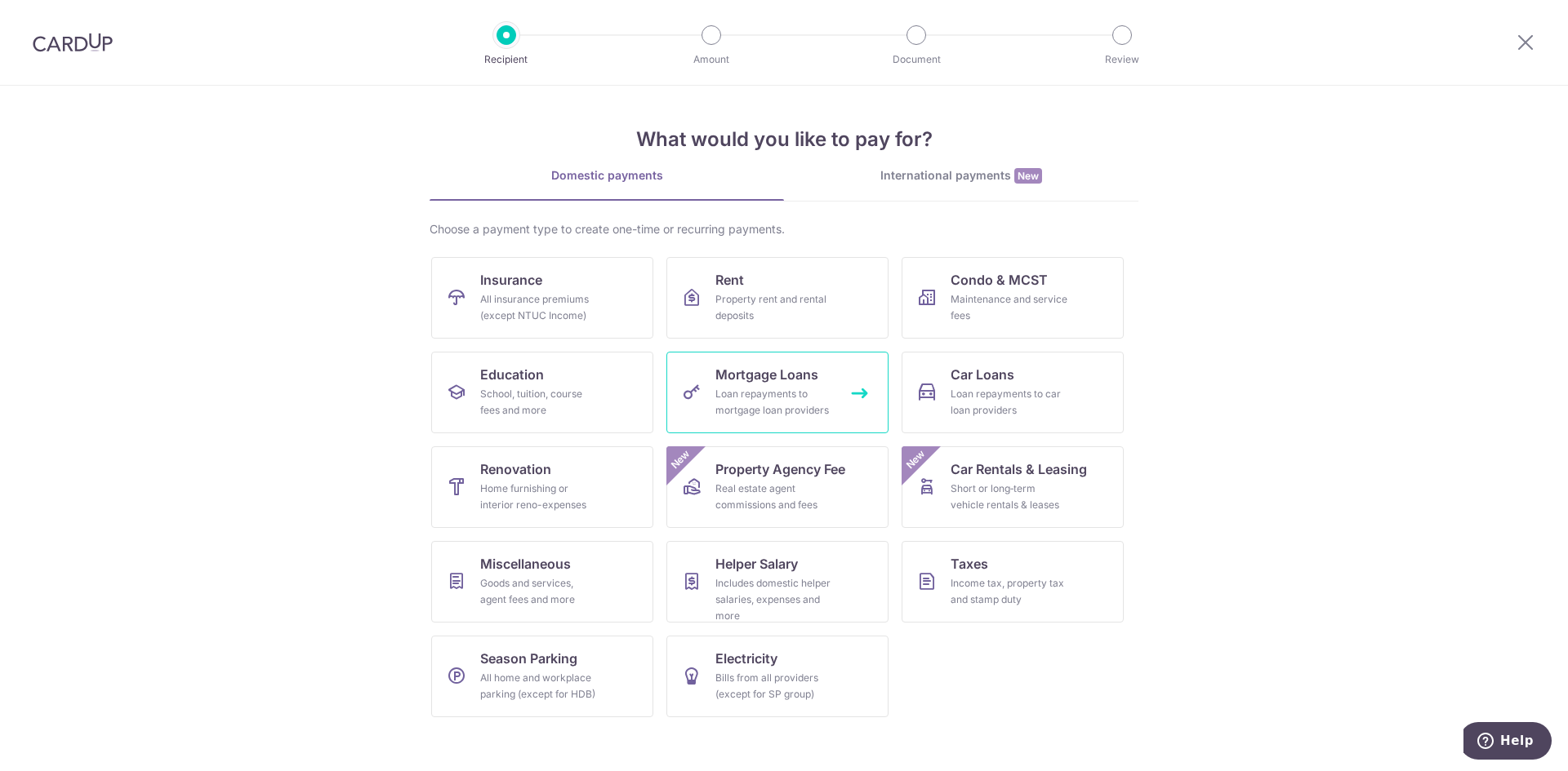
click at [800, 391] on div "Loan repayments to mortgage loan providers" at bounding box center [774, 402] width 118 height 32
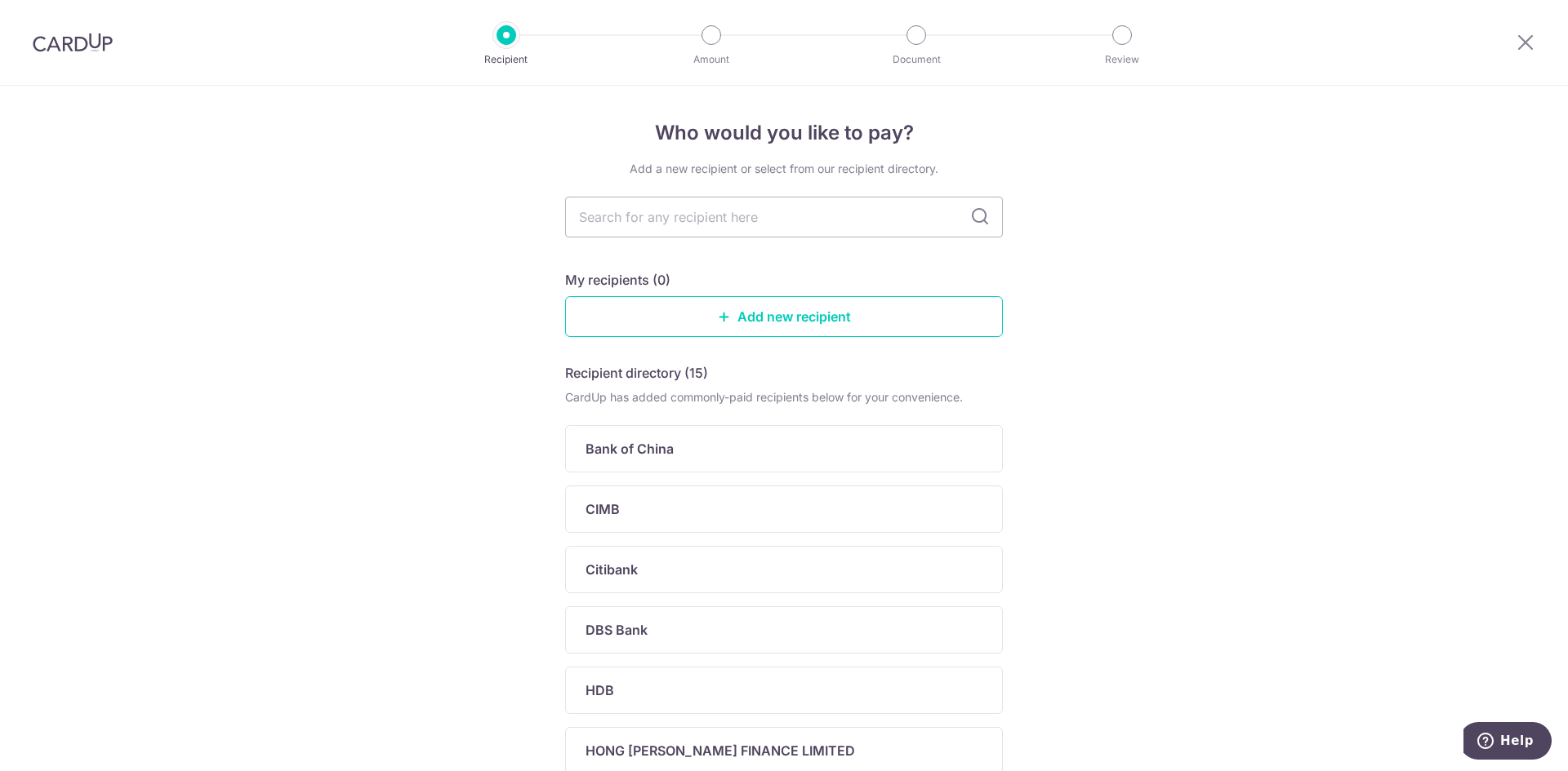
scroll to position [413, 0]
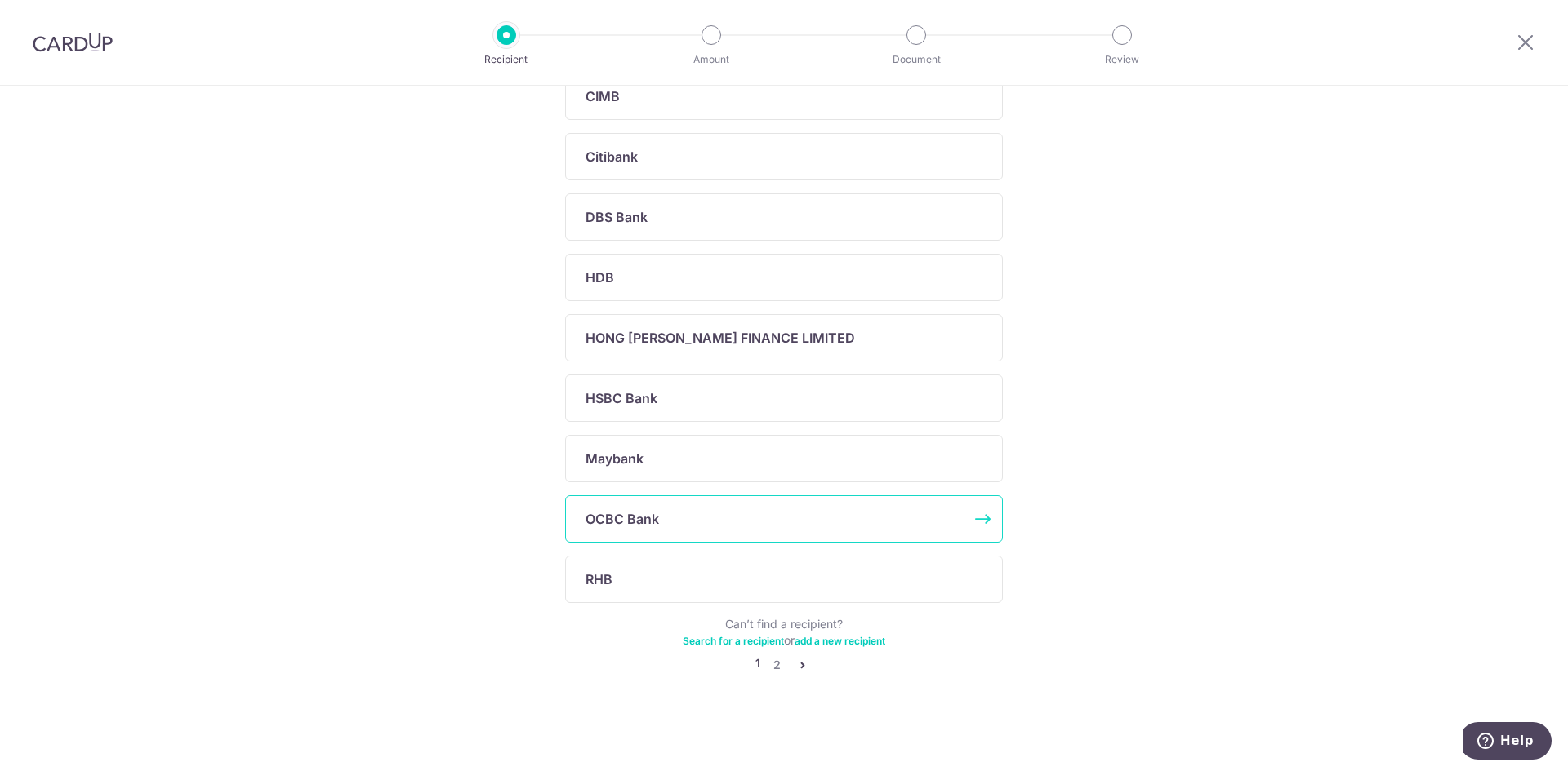
click at [773, 534] on div "OCBC Bank" at bounding box center [783, 519] width 437 height 48
